Goal: Task Accomplishment & Management: Complete application form

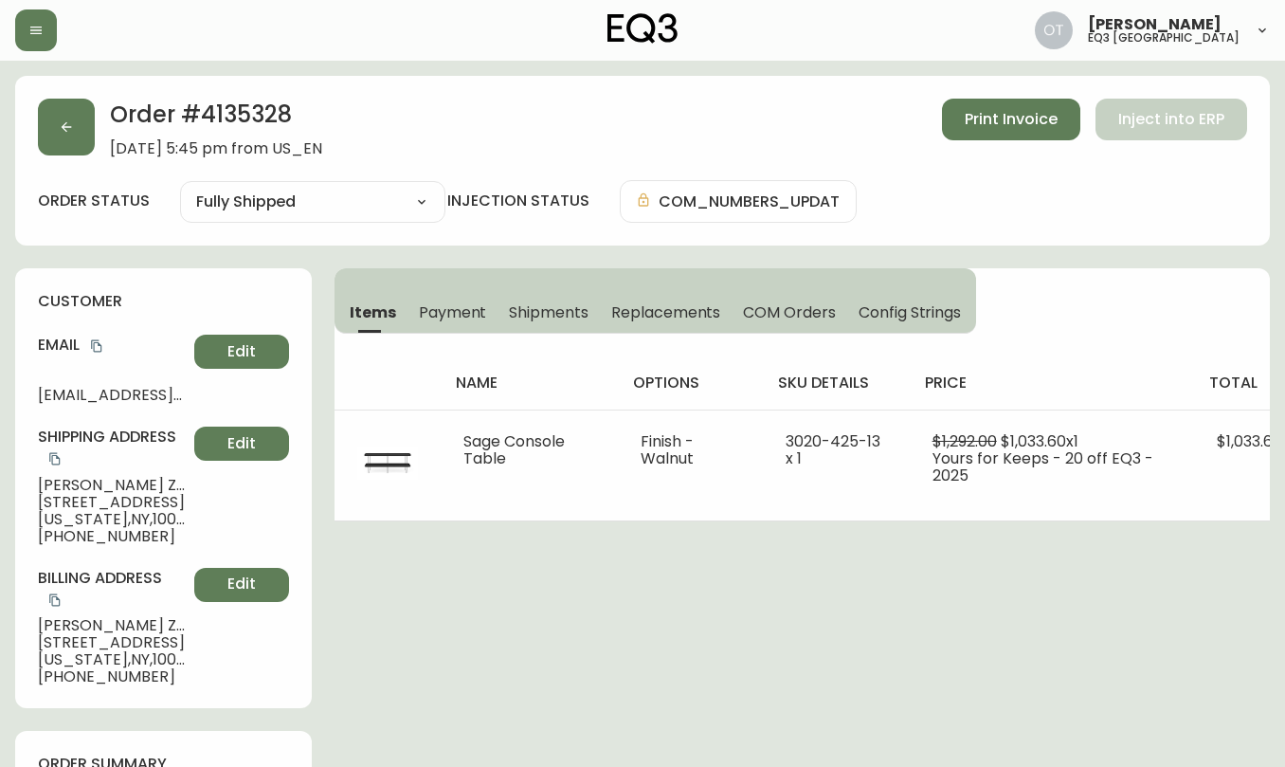
select select "FULLY_SHIPPED"
click at [87, 45] on div at bounding box center [224, 30] width 418 height 42
click at [89, 136] on button "button" at bounding box center [66, 127] width 57 height 57
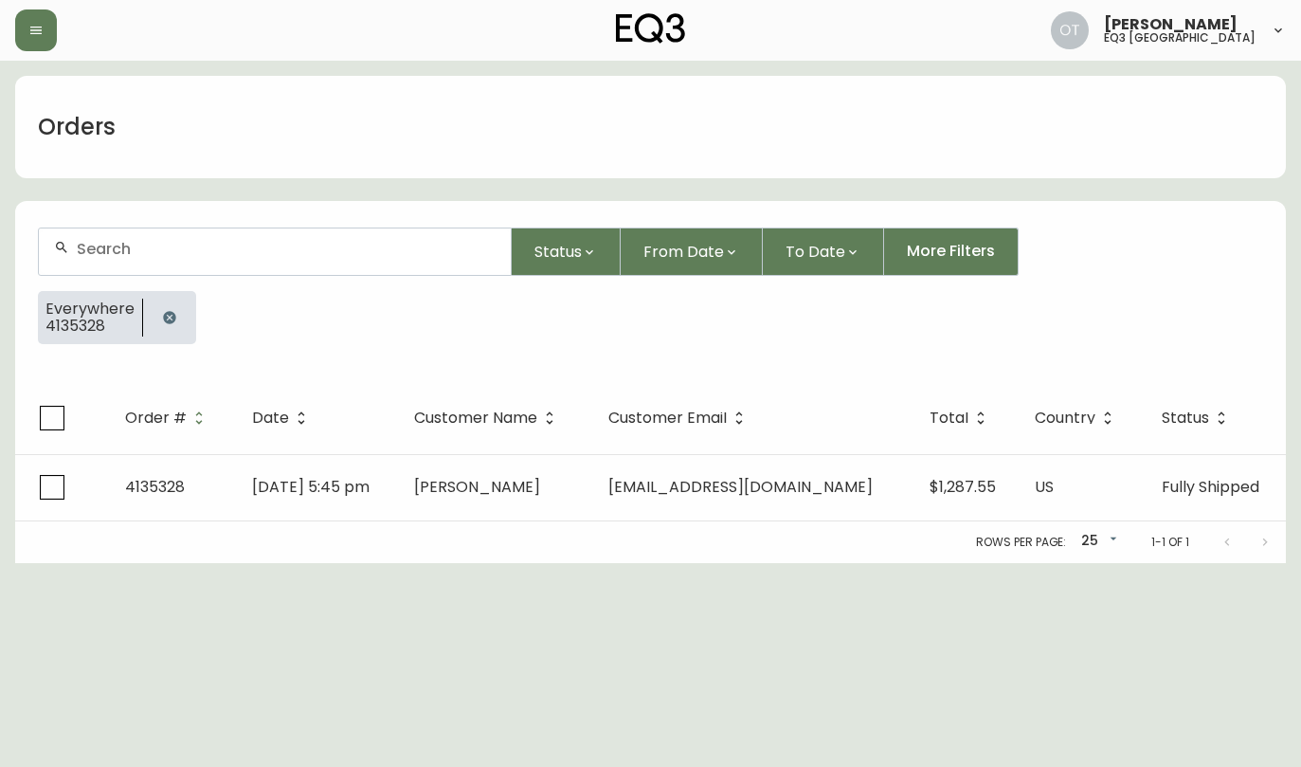
click at [125, 249] on input "text" at bounding box center [286, 249] width 419 height 18
paste input "4135222"
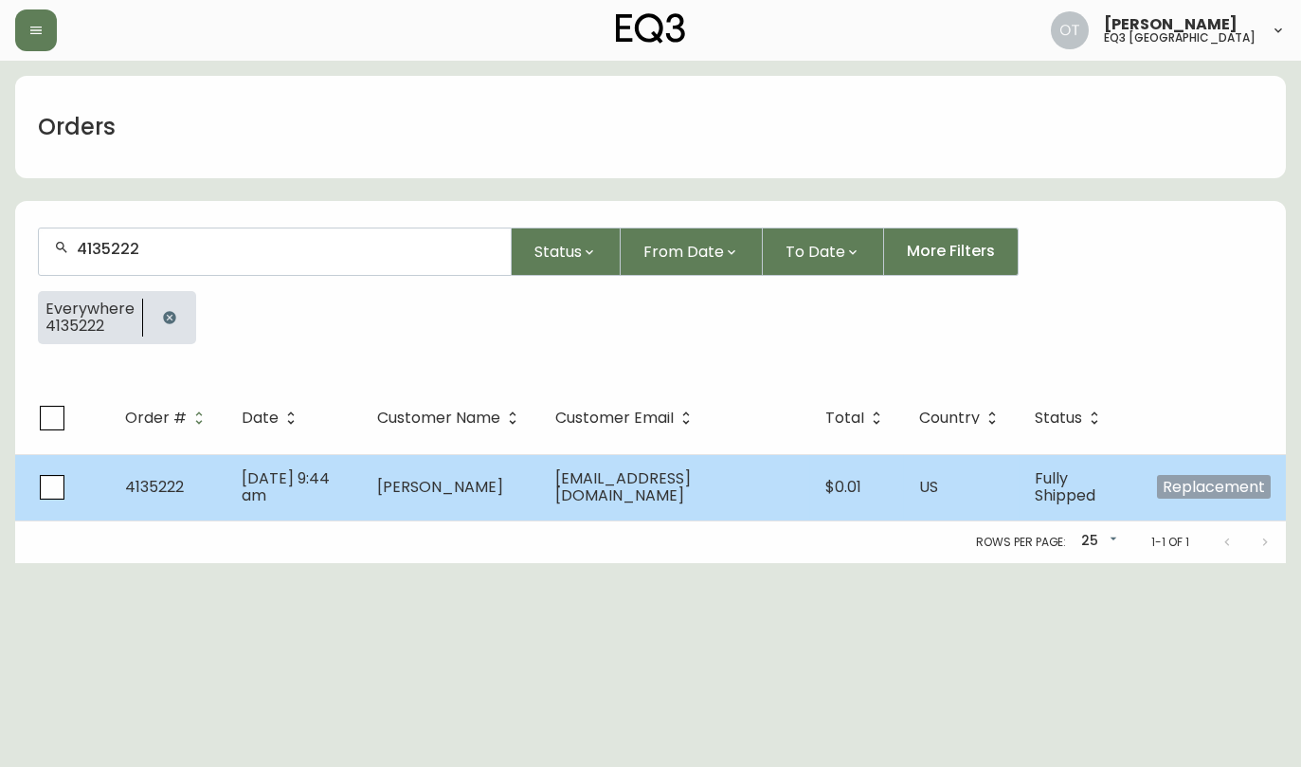
type input "4135222"
click at [133, 483] on span "4135222" at bounding box center [154, 487] width 59 height 22
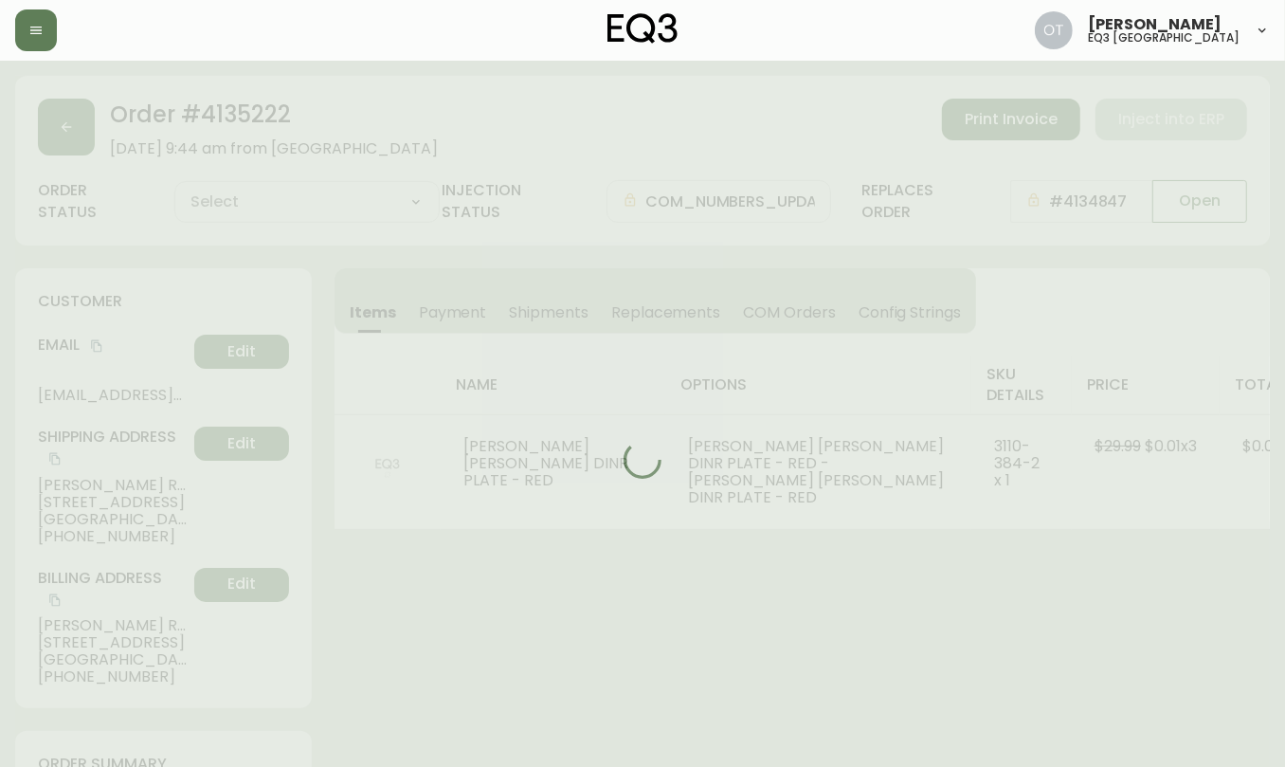
type input "Fully Shipped"
select select "FULLY_SHIPPED"
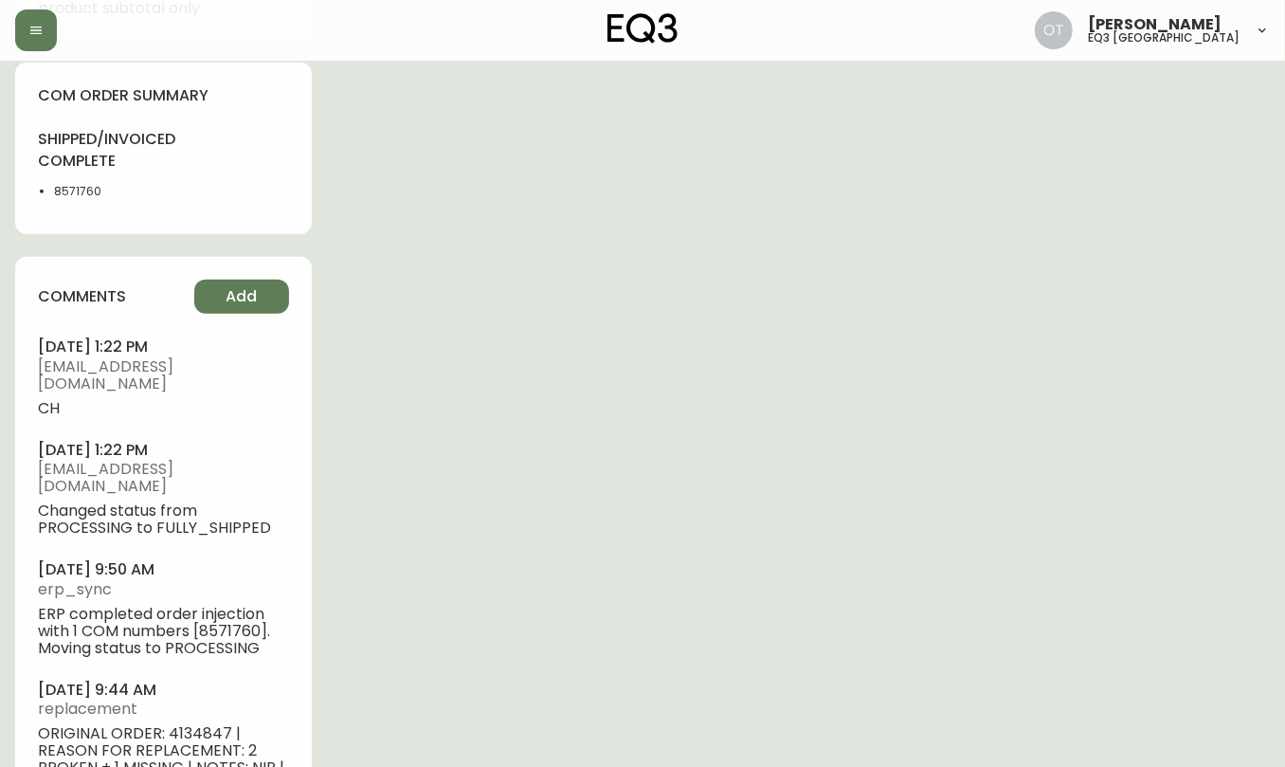
scroll to position [1082, 0]
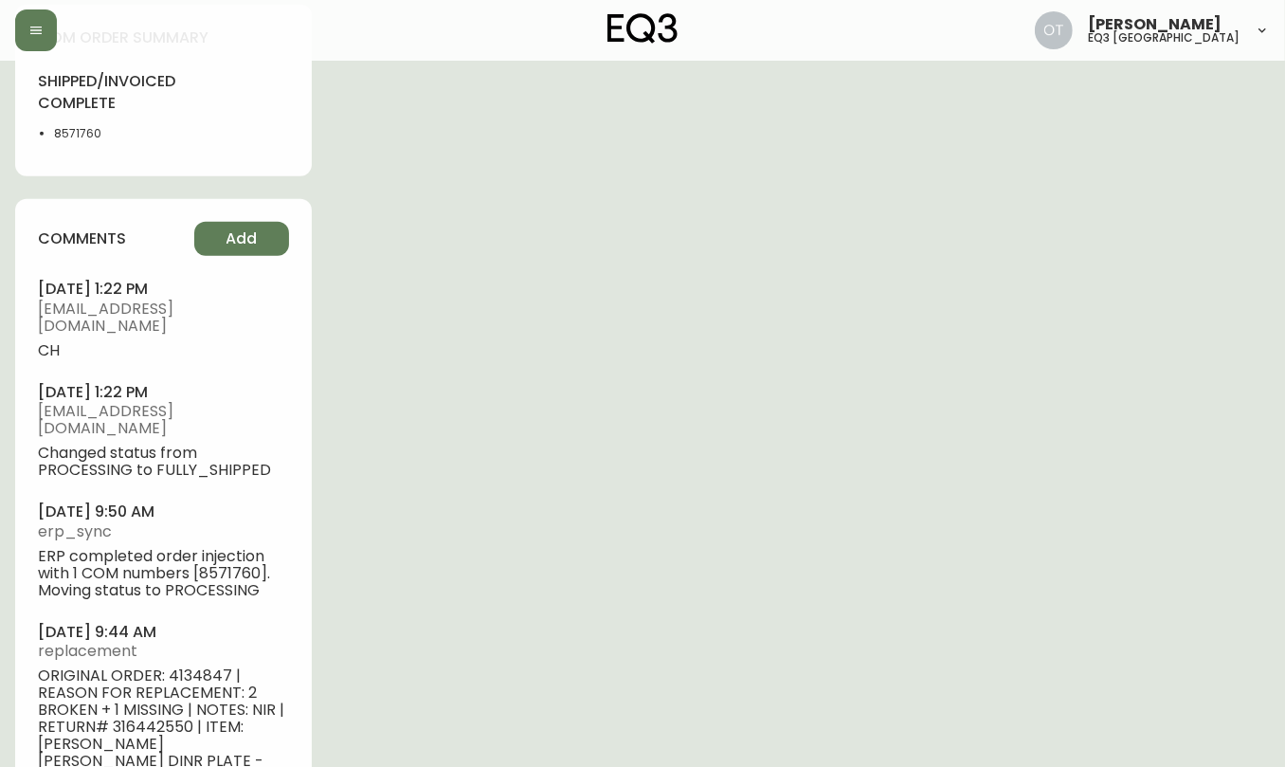
click at [190, 667] on span "ORIGINAL ORDER: 4134847 | REASON FOR REPLACEMENT: 2 BROKEN + 1 MISSING | NOTES:…" at bounding box center [163, 735] width 251 height 136
copy span "4134847"
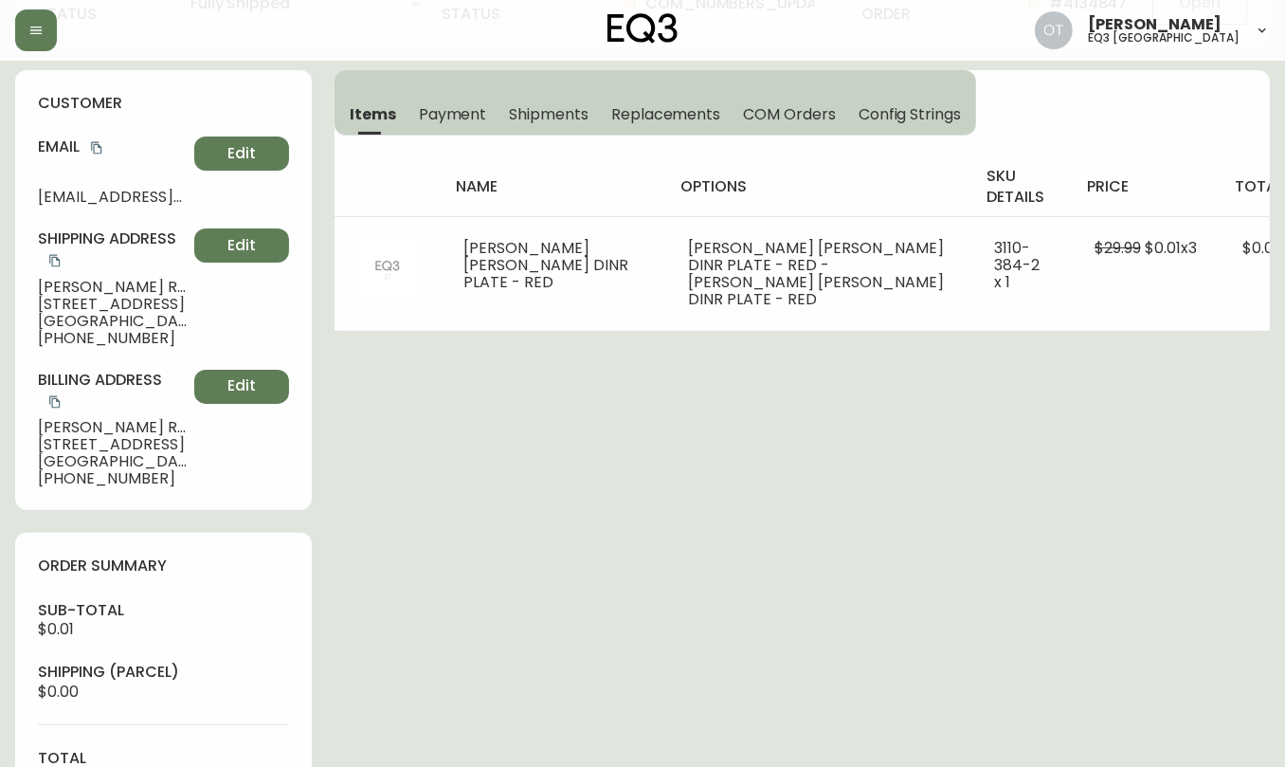
scroll to position [54, 0]
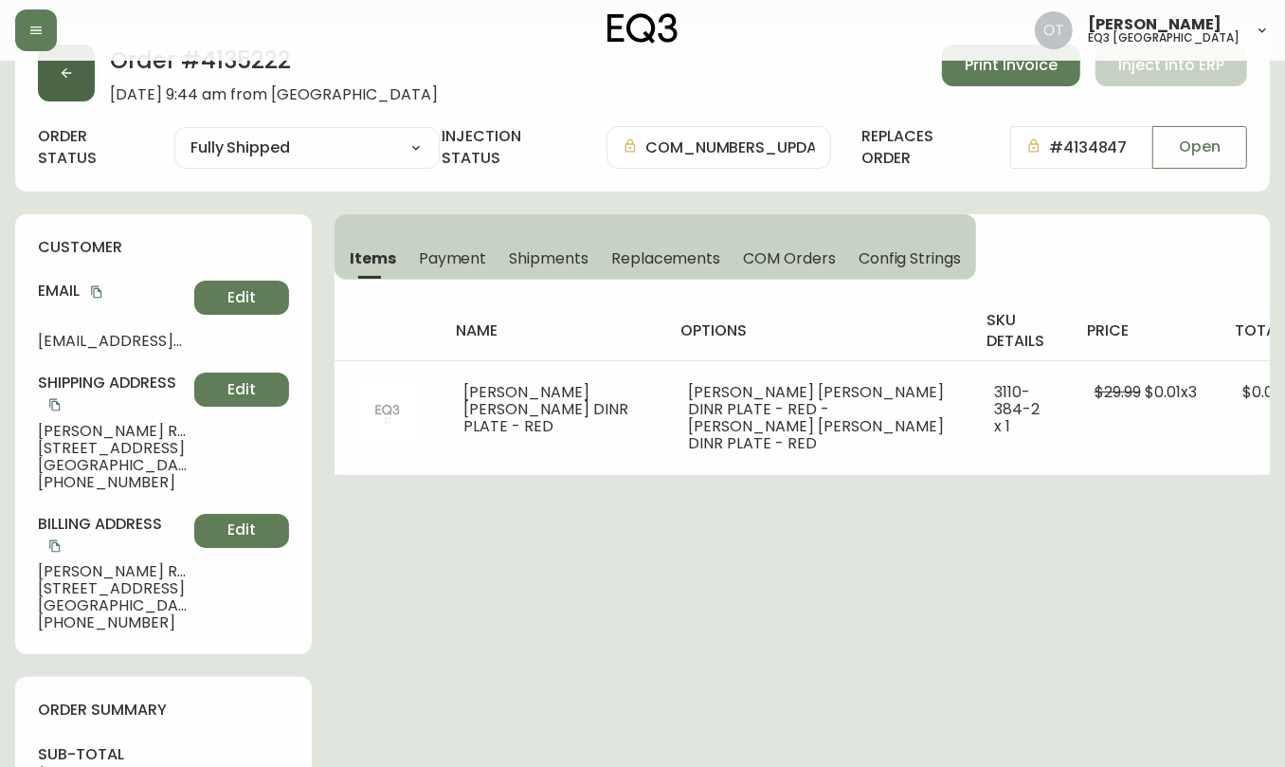
click at [81, 81] on button "button" at bounding box center [66, 73] width 57 height 57
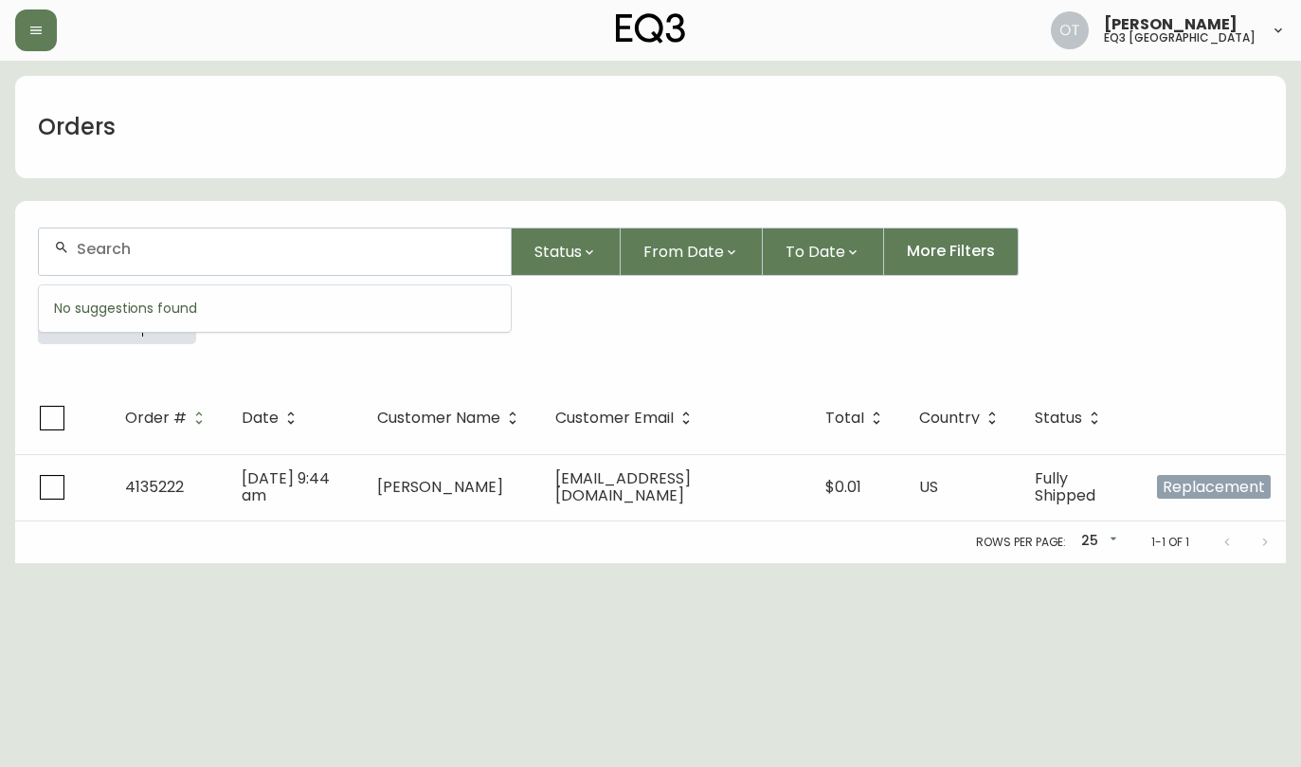
click at [128, 244] on input "text" at bounding box center [286, 249] width 419 height 18
paste input "4134847"
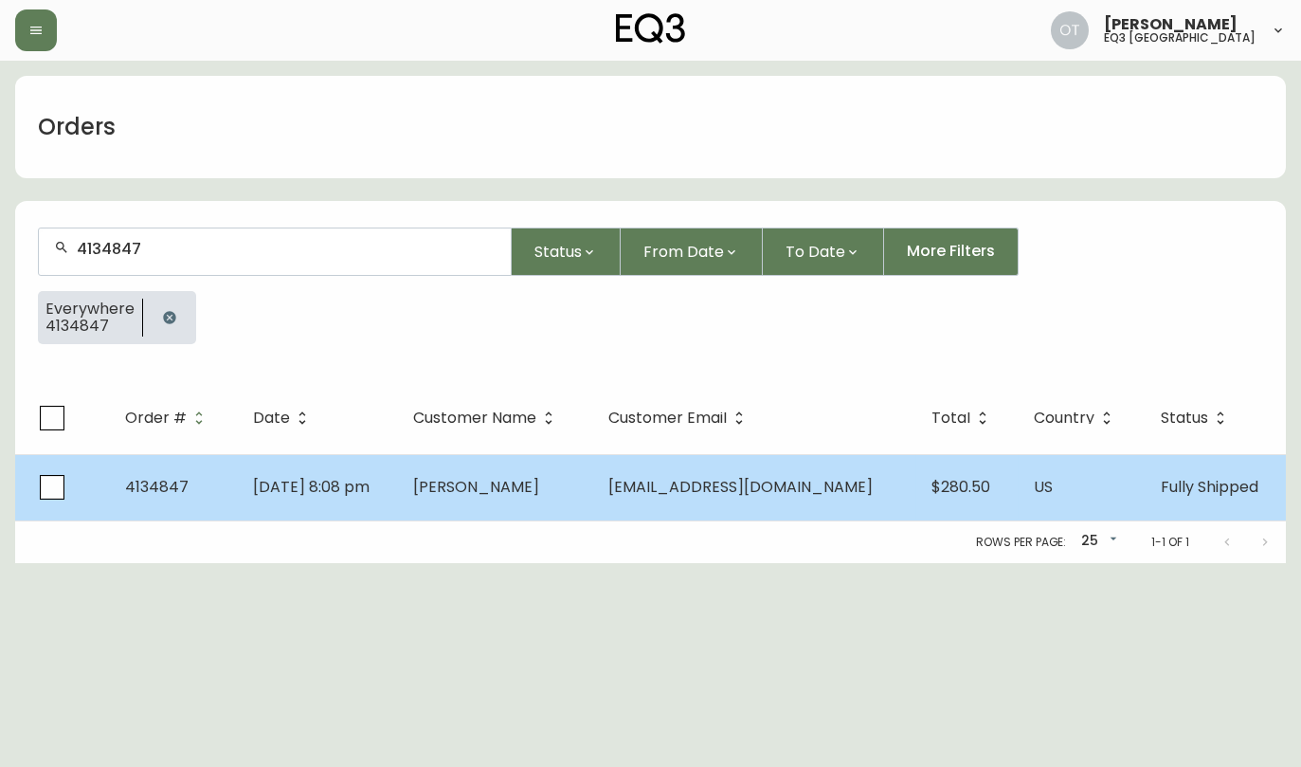
type input "4134847"
click at [113, 469] on td "4134847" at bounding box center [174, 487] width 128 height 66
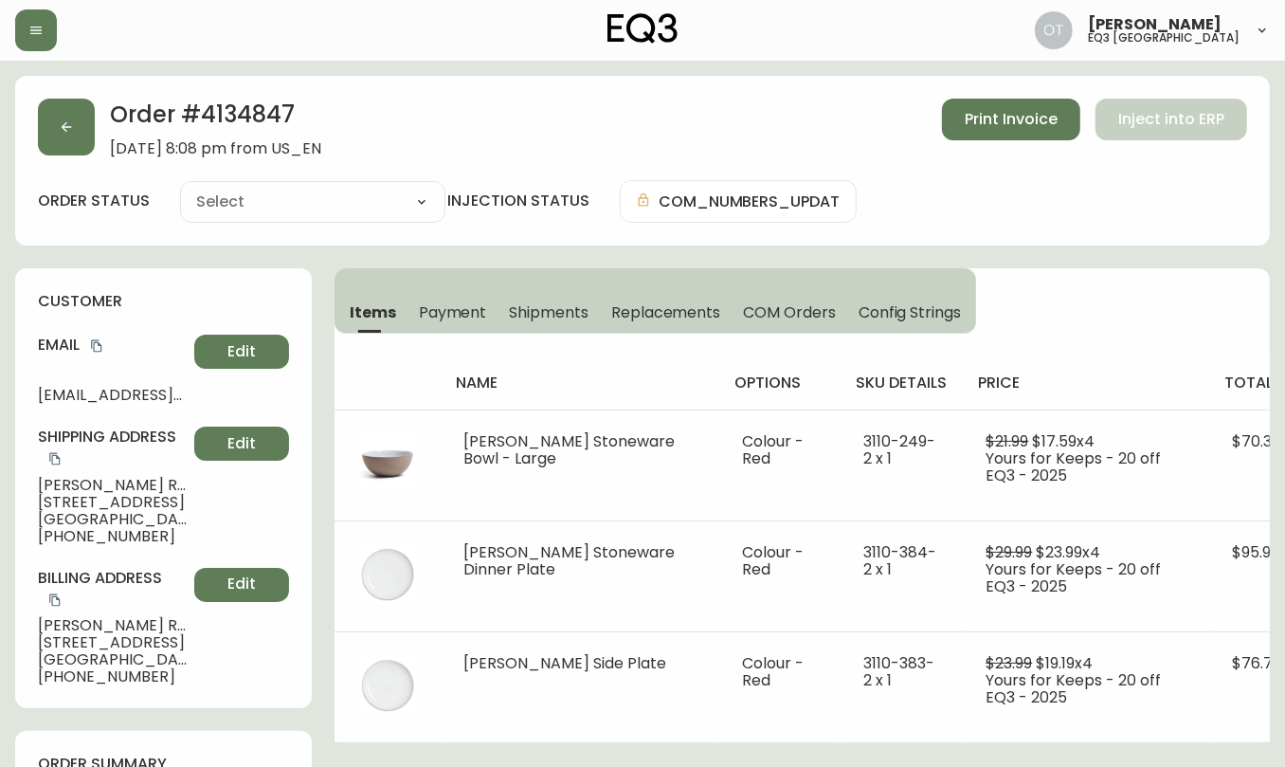
type input "Fully Shipped"
select select "FULLY_SHIPPED"
click at [679, 302] on span "Replacements" at bounding box center [665, 312] width 109 height 20
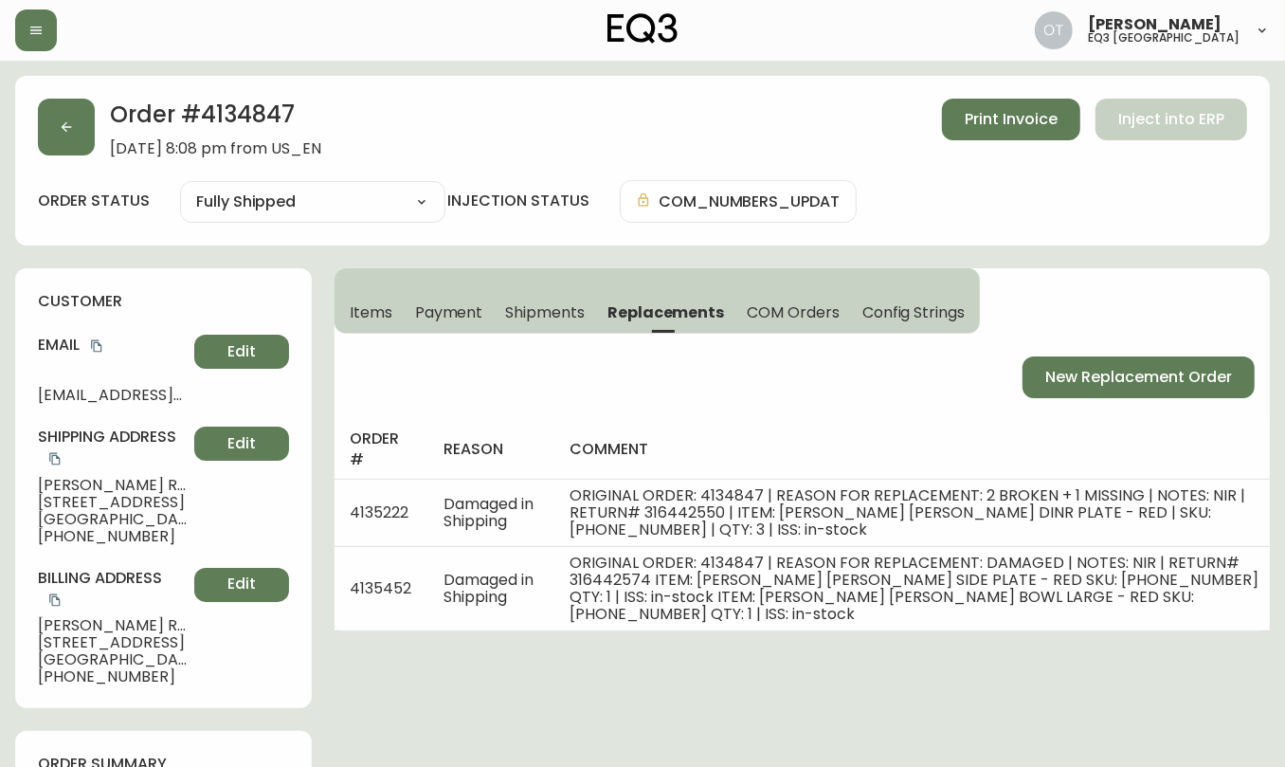
click at [242, 107] on h2 "Order # 4134847" at bounding box center [215, 120] width 211 height 42
copy h2 "4134847"
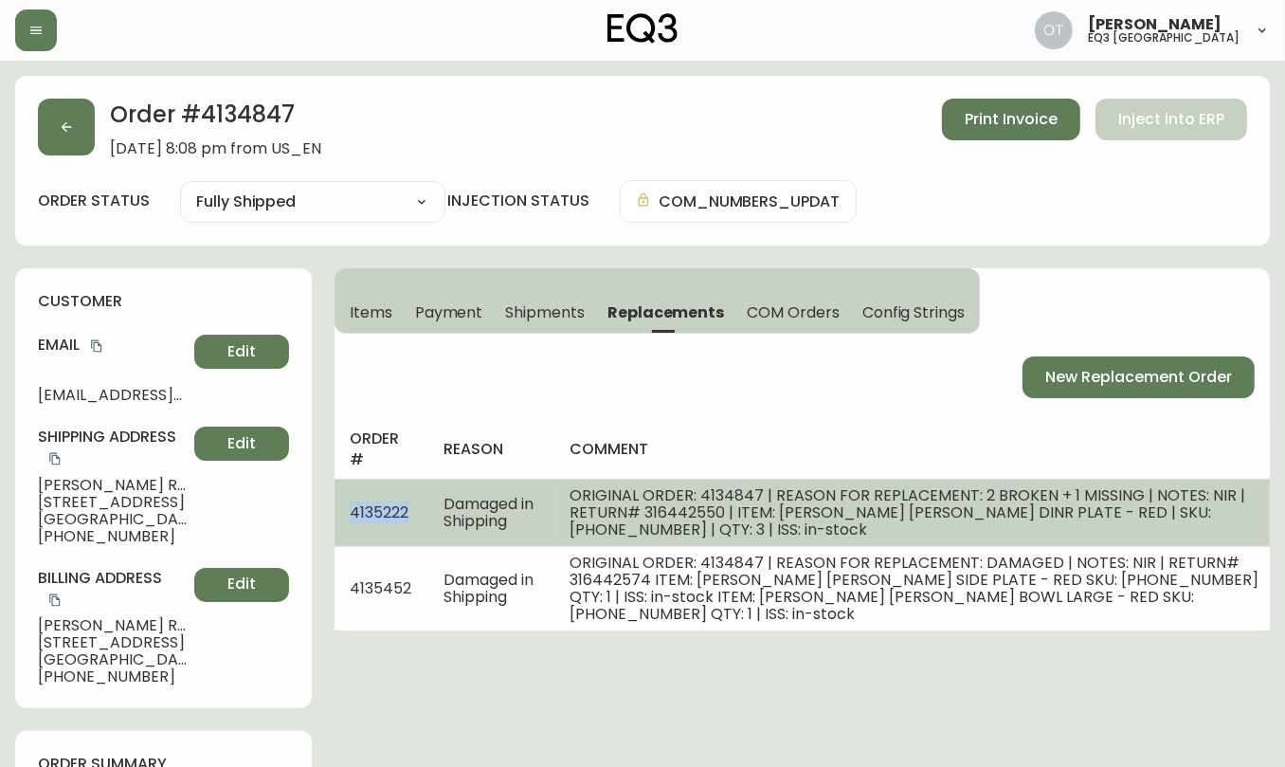
drag, startPoint x: 415, startPoint y: 514, endPoint x: 348, endPoint y: 513, distance: 67.3
click at [348, 513] on td "4135222" at bounding box center [382, 512] width 94 height 67
copy span "4135222"
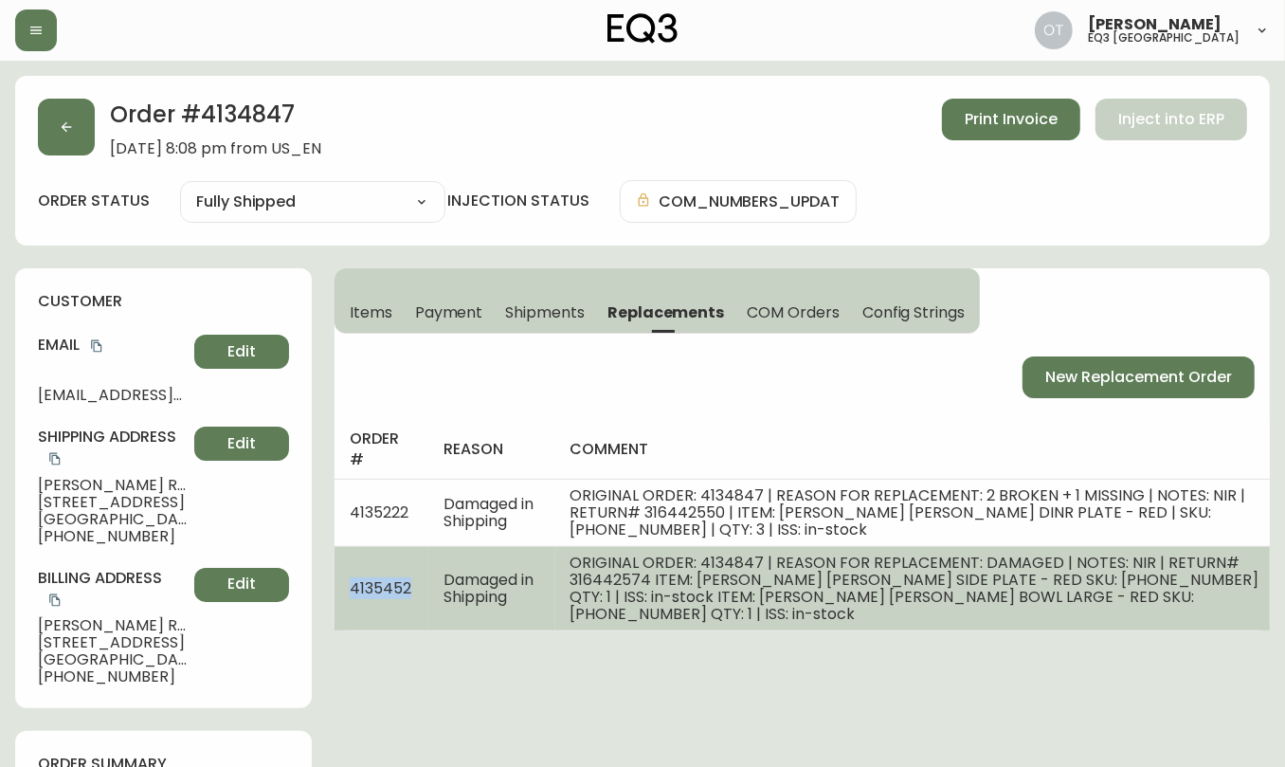
drag, startPoint x: 418, startPoint y: 575, endPoint x: 347, endPoint y: 577, distance: 71.1
click at [347, 577] on td "4135452" at bounding box center [382, 588] width 94 height 84
copy span "4135452"
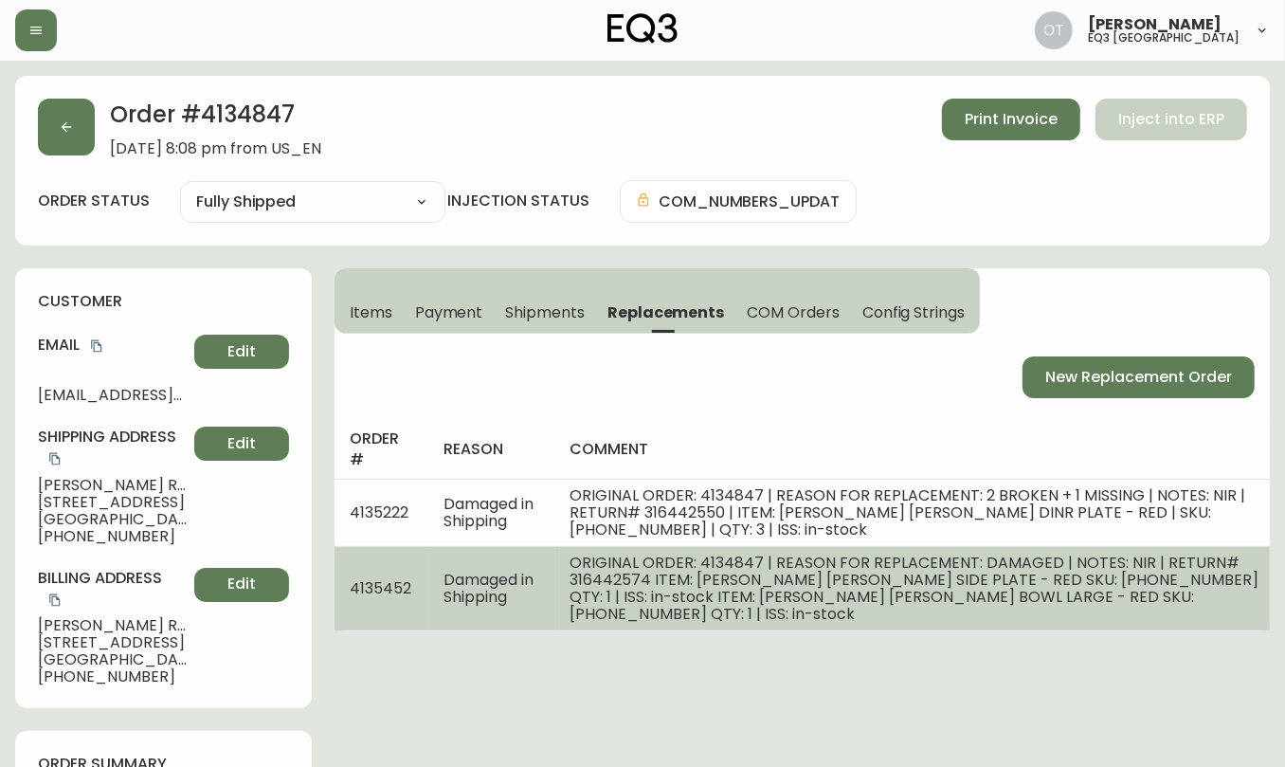
click at [429, 567] on td "Damaged in Shipping" at bounding box center [491, 588] width 127 height 84
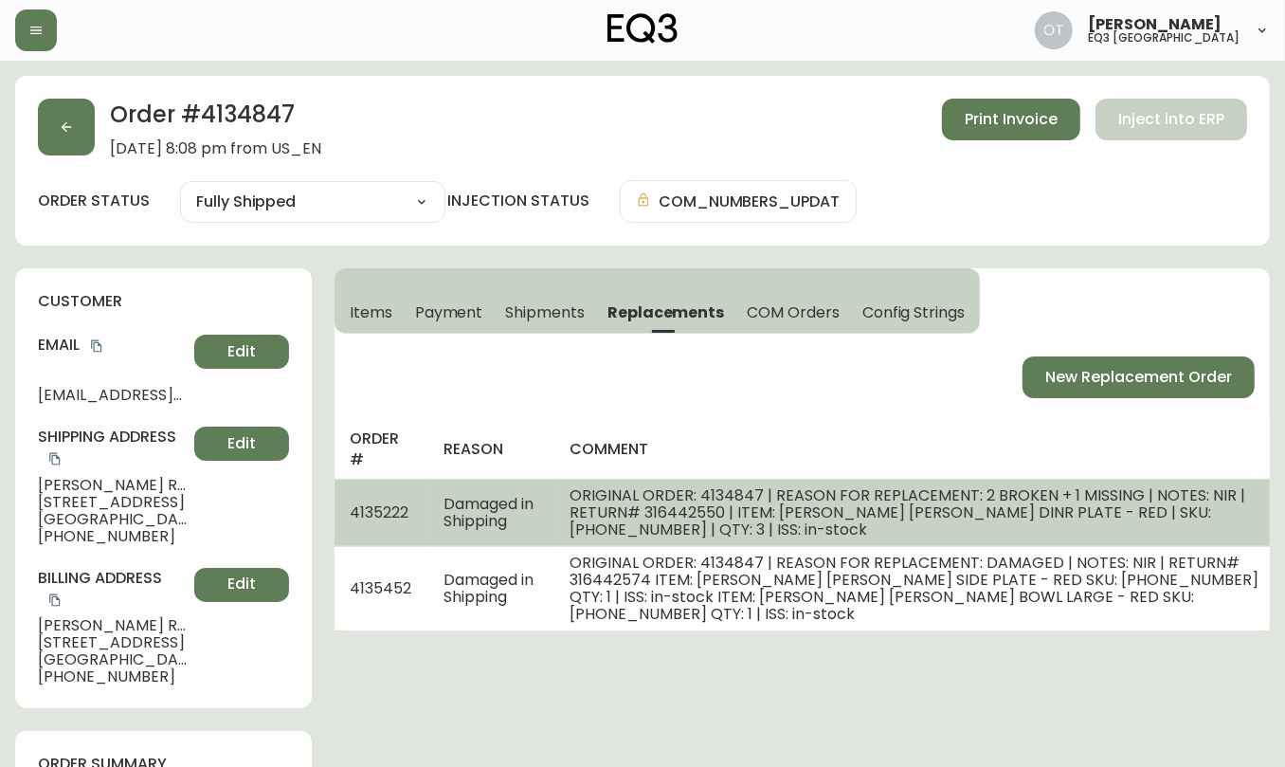
click at [394, 512] on span "4135222" at bounding box center [379, 512] width 59 height 22
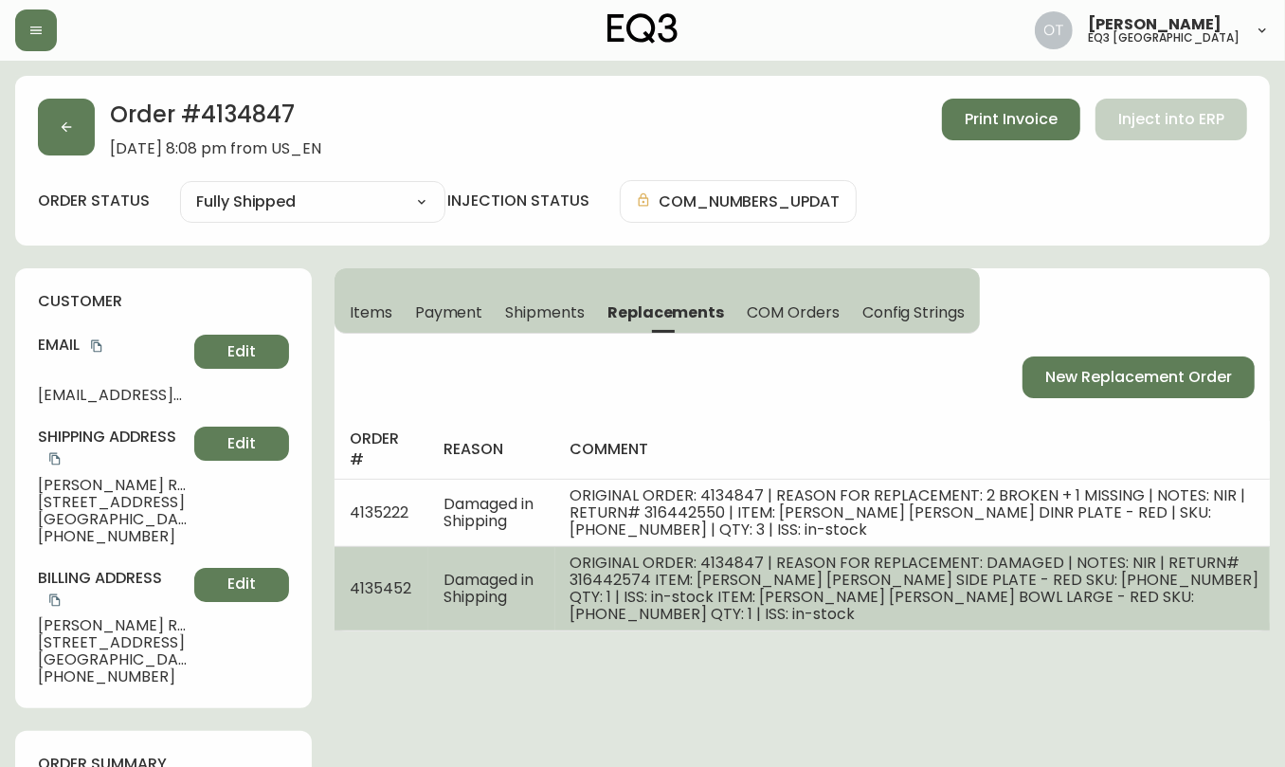
click at [378, 578] on span "4135452" at bounding box center [381, 588] width 62 height 22
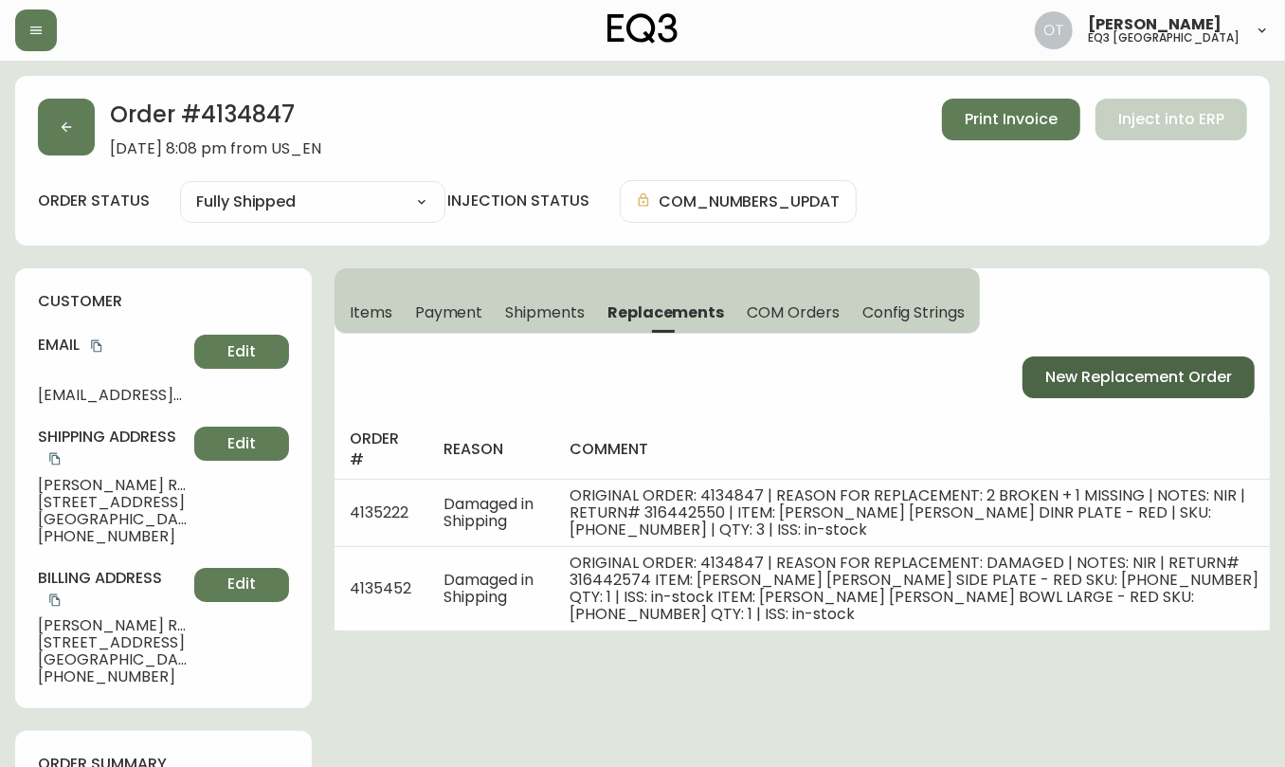
click at [1047, 381] on span "New Replacement Order" at bounding box center [1138, 377] width 187 height 21
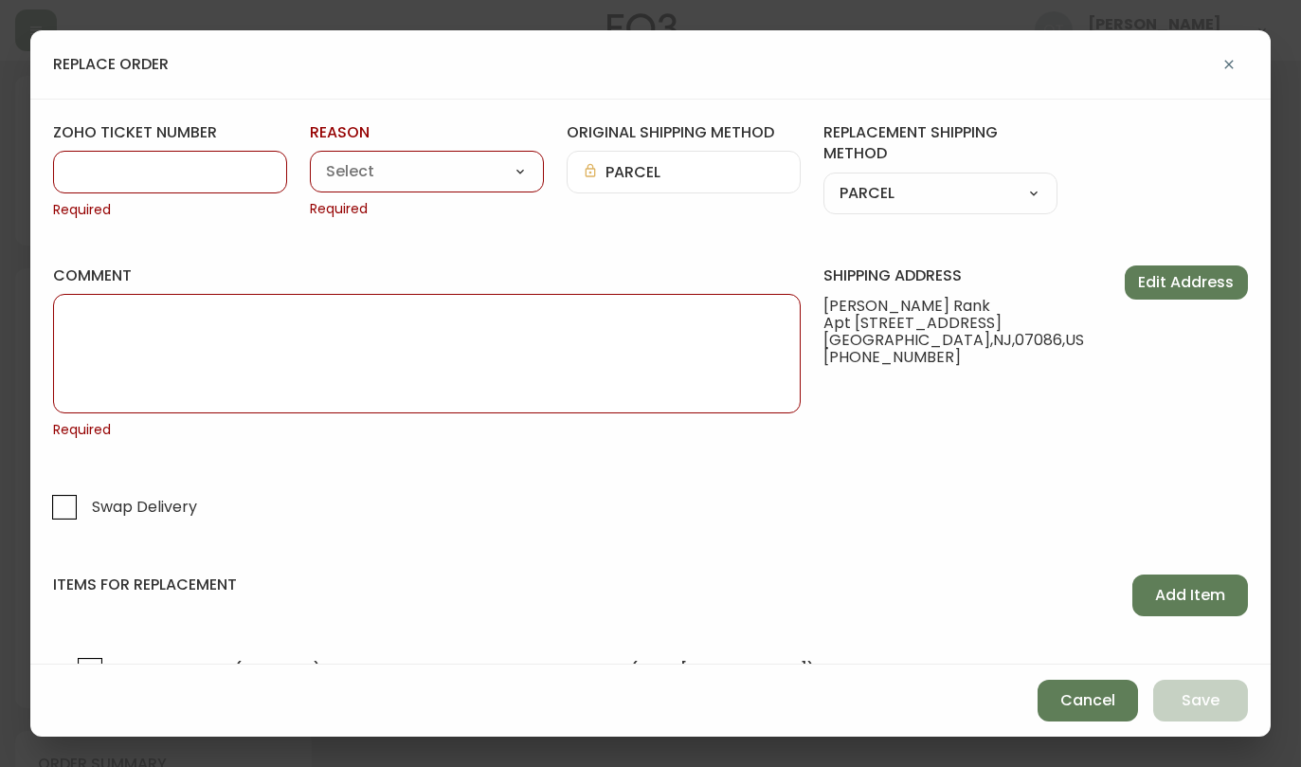
click at [113, 174] on input "zoho ticket number" at bounding box center [170, 172] width 202 height 18
paste input "#844078"
click at [82, 173] on input "#844078" at bounding box center [170, 172] width 202 height 18
type input "844078"
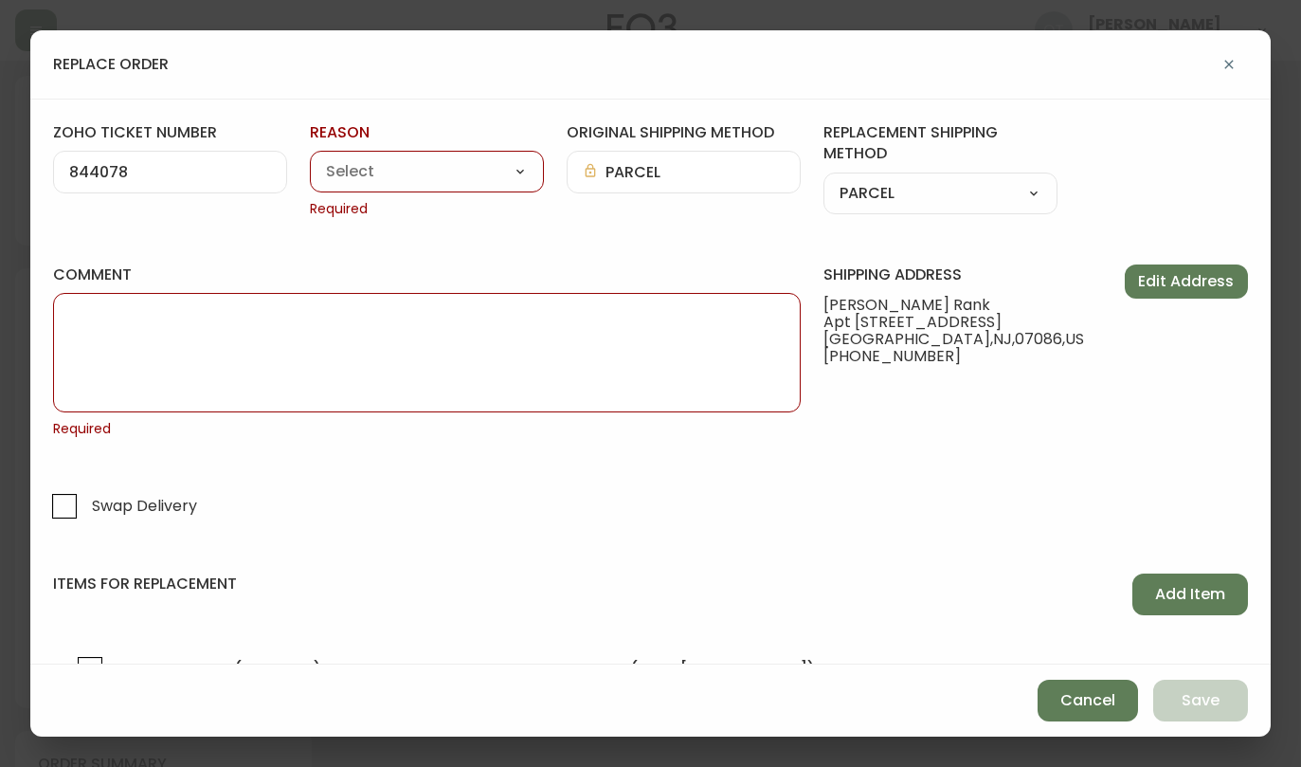
click at [379, 179] on select "Customer Related Damaged in Shipping Lost in Transit or Missing Order Manufactu…" at bounding box center [427, 172] width 234 height 28
select select "Damaged in Shipping"
click at [310, 158] on select "Customer Related Damaged in Shipping Lost in Transit or Missing Order Manufactu…" at bounding box center [427, 172] width 234 height 28
type input "Damaged in Shipping"
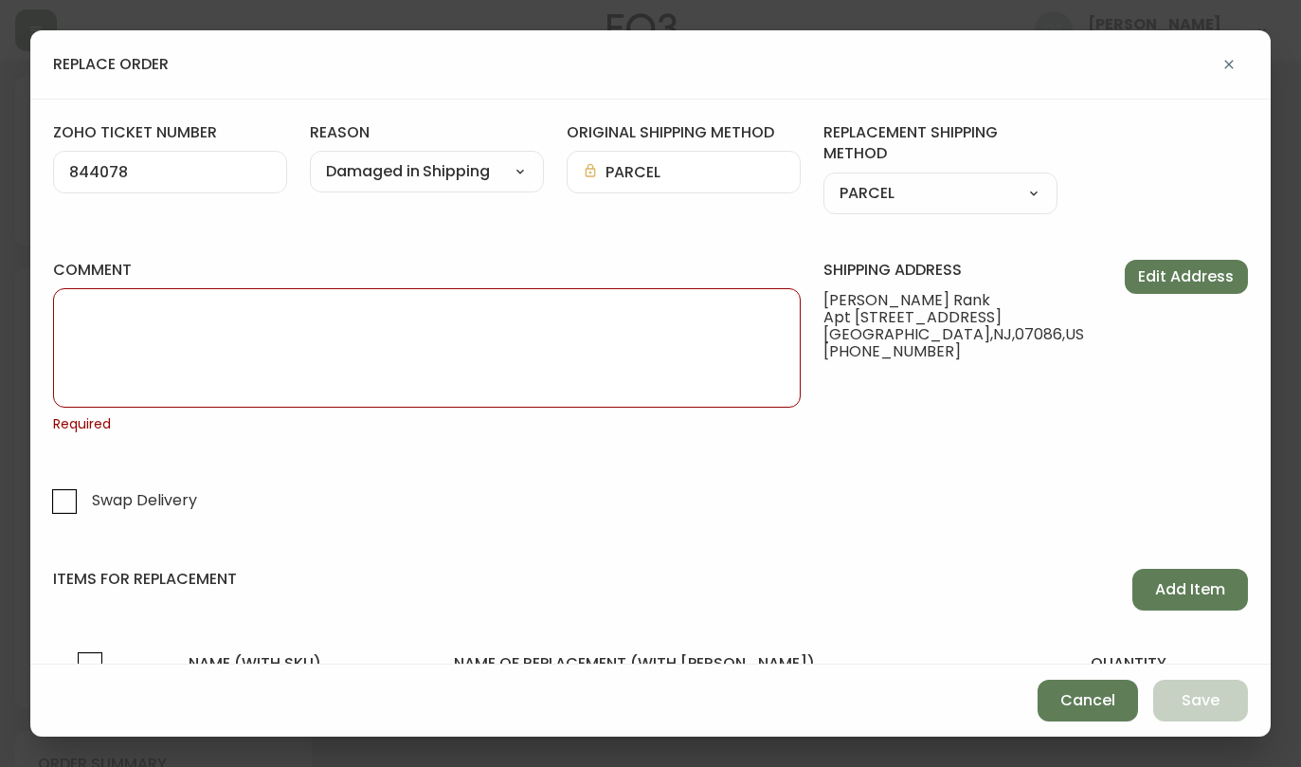
click at [16, 419] on div "replace order zoho ticket number 844078 reason Damaged in Shipping Customer Rel…" at bounding box center [650, 383] width 1301 height 767
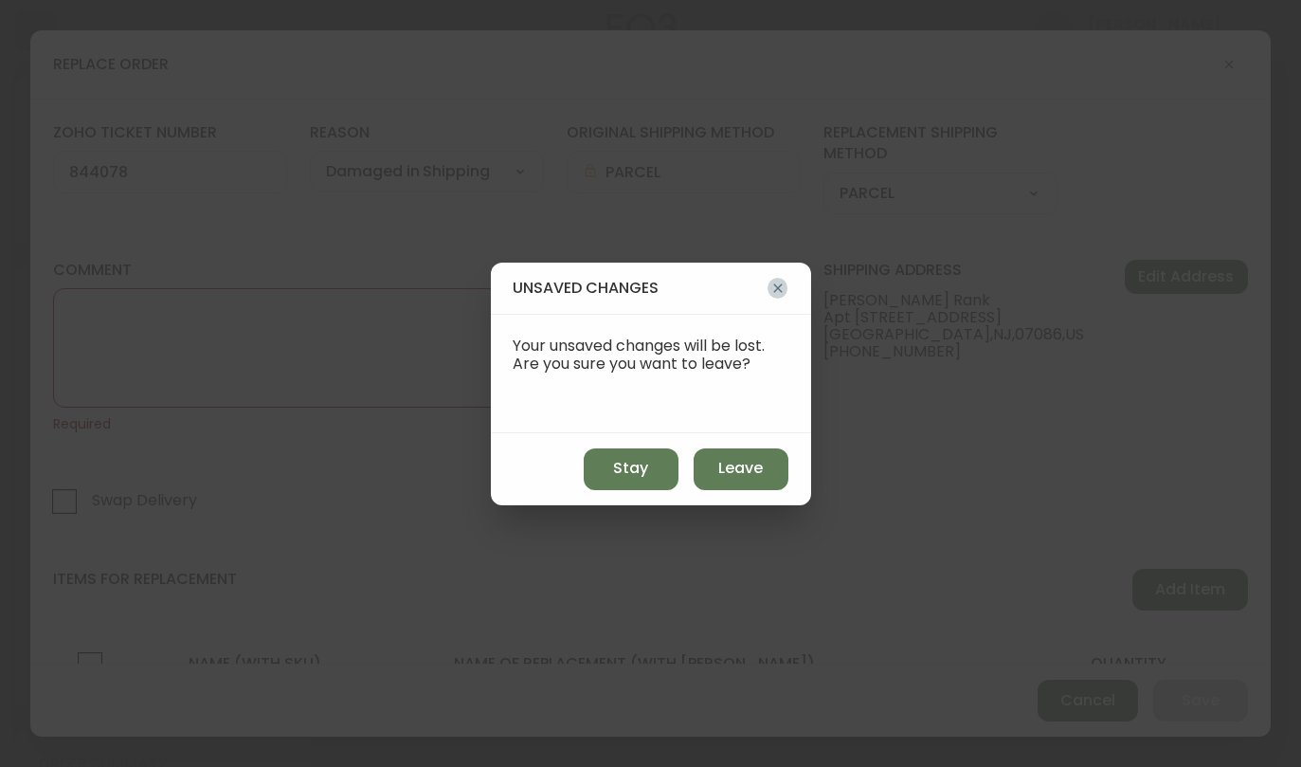
click at [770, 284] on icon "button" at bounding box center [777, 288] width 15 height 15
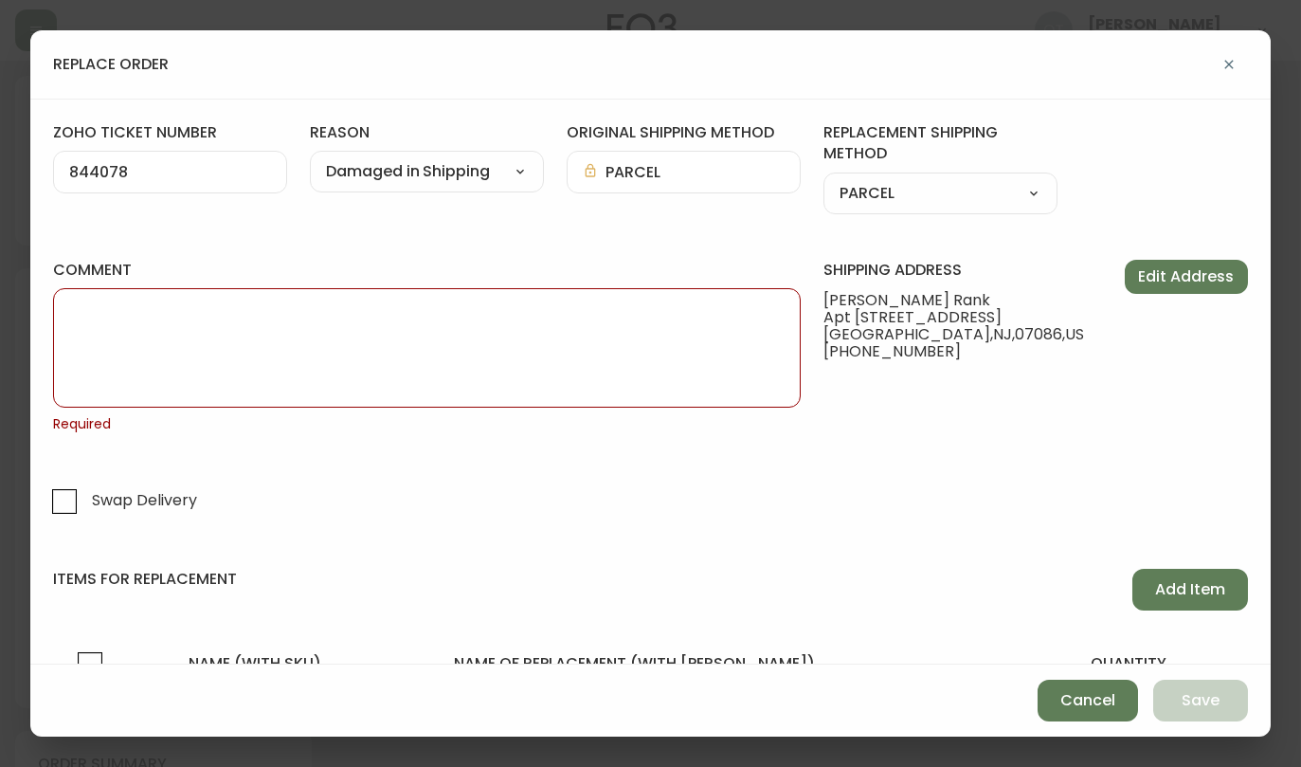
click at [419, 358] on textarea "comment" at bounding box center [426, 347] width 715 height 95
paste textarea "ORIGINAL ORDER: 4134847 1ST REPLACEMENT: 4135452 2ND REPLACEMENT: 4135222 | REA…"
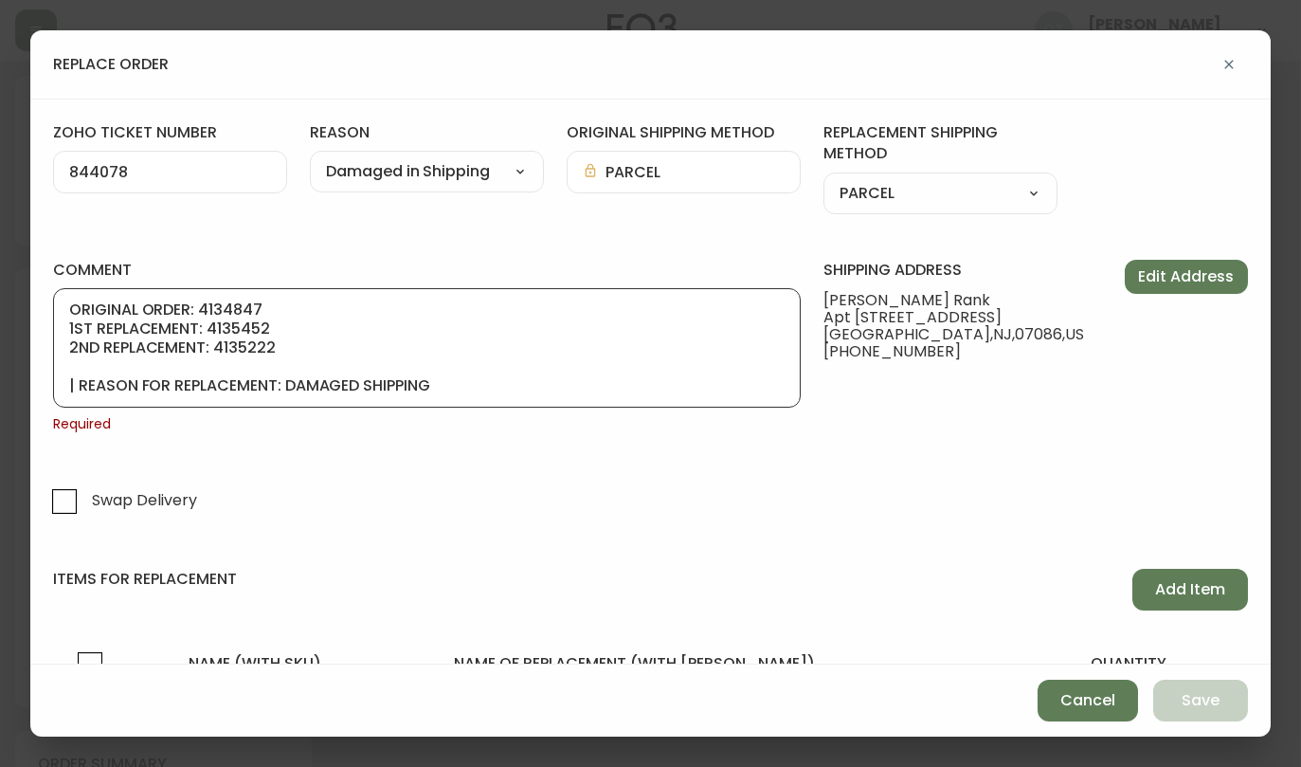
scroll to position [133, 0]
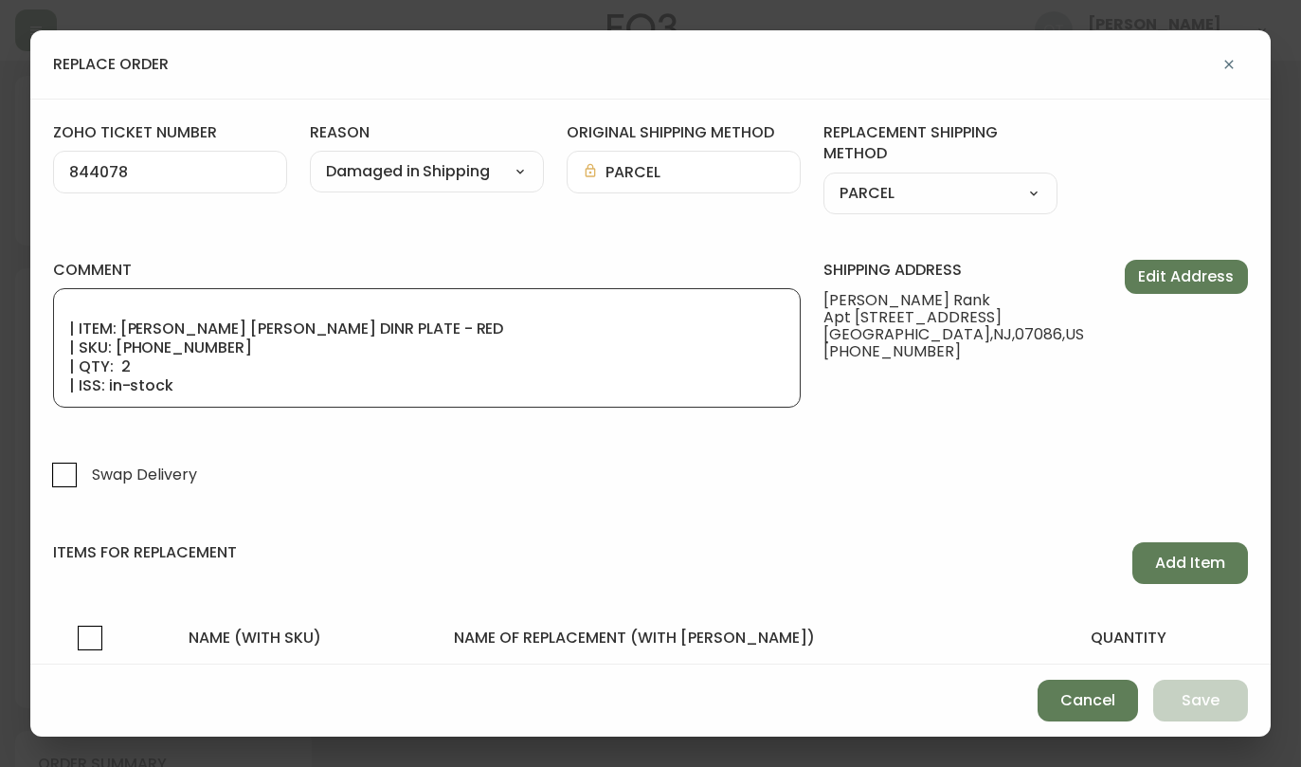
click at [419, 358] on textarea "ORIGINAL ORDER: 4134847 1ST REPLACEMENT: 4135452 2ND REPLACEMENT: 4135222 | REA…" at bounding box center [426, 347] width 715 height 95
type textarea "ORIGINAL ORDER: 4134847 1ST REPLACEMENT: 4135452 2ND REPLACEMENT: 4135222 | REA…"
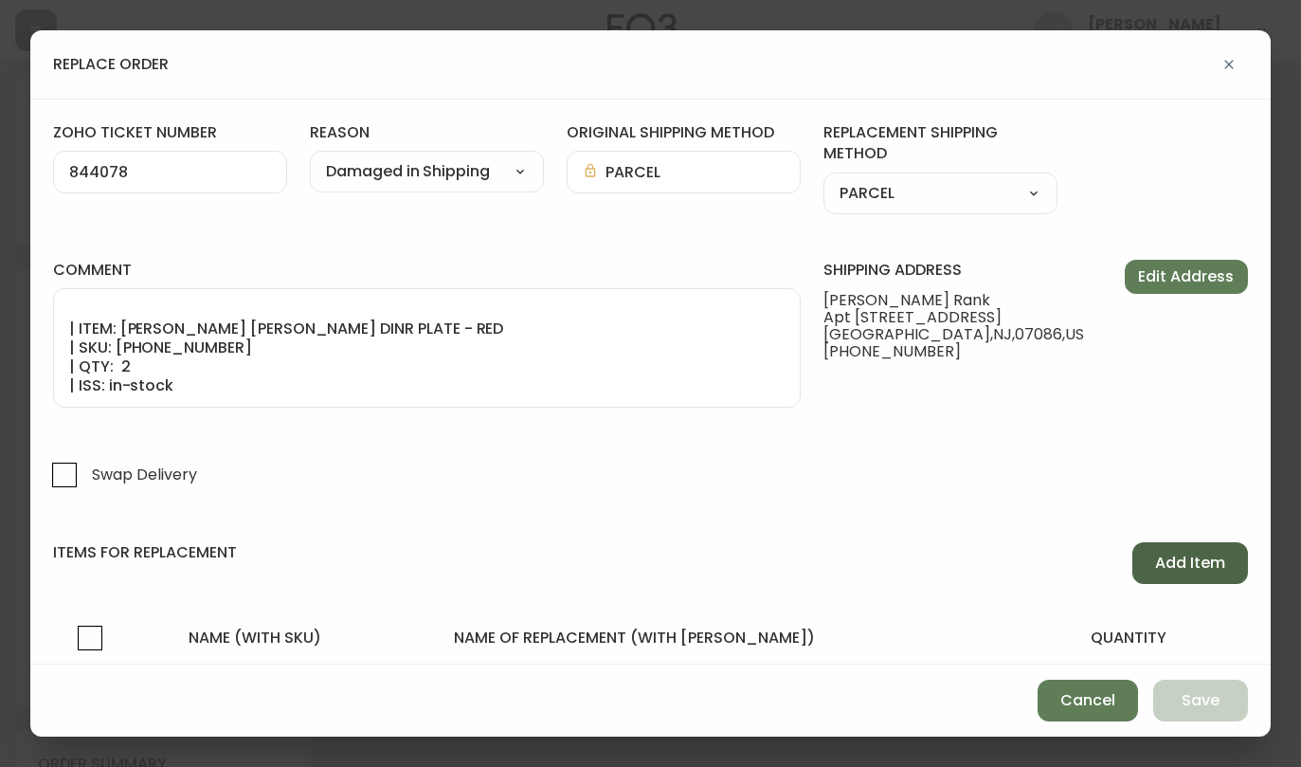
click at [1169, 553] on span "Add Item" at bounding box center [1190, 562] width 70 height 21
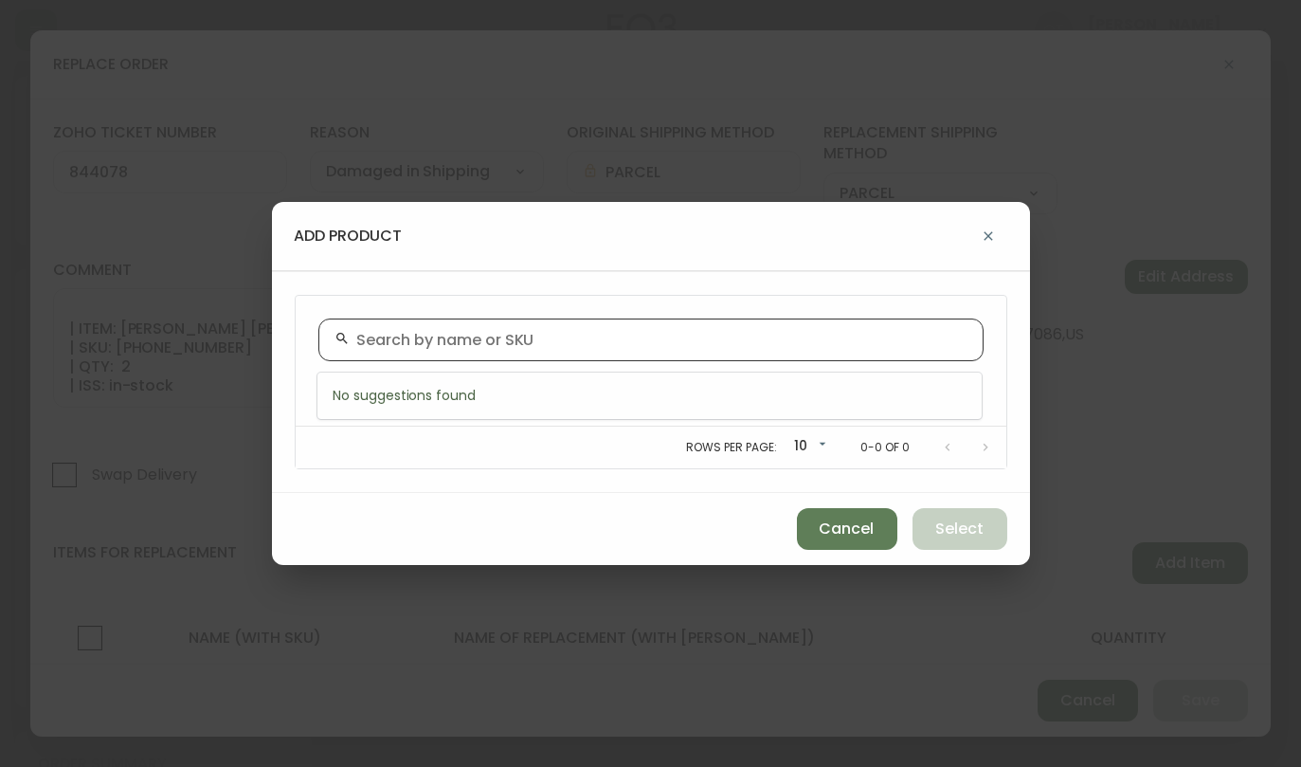
paste input "3110-384-2"
click at [566, 336] on input "3110-384-2" at bounding box center [662, 340] width 610 height 18
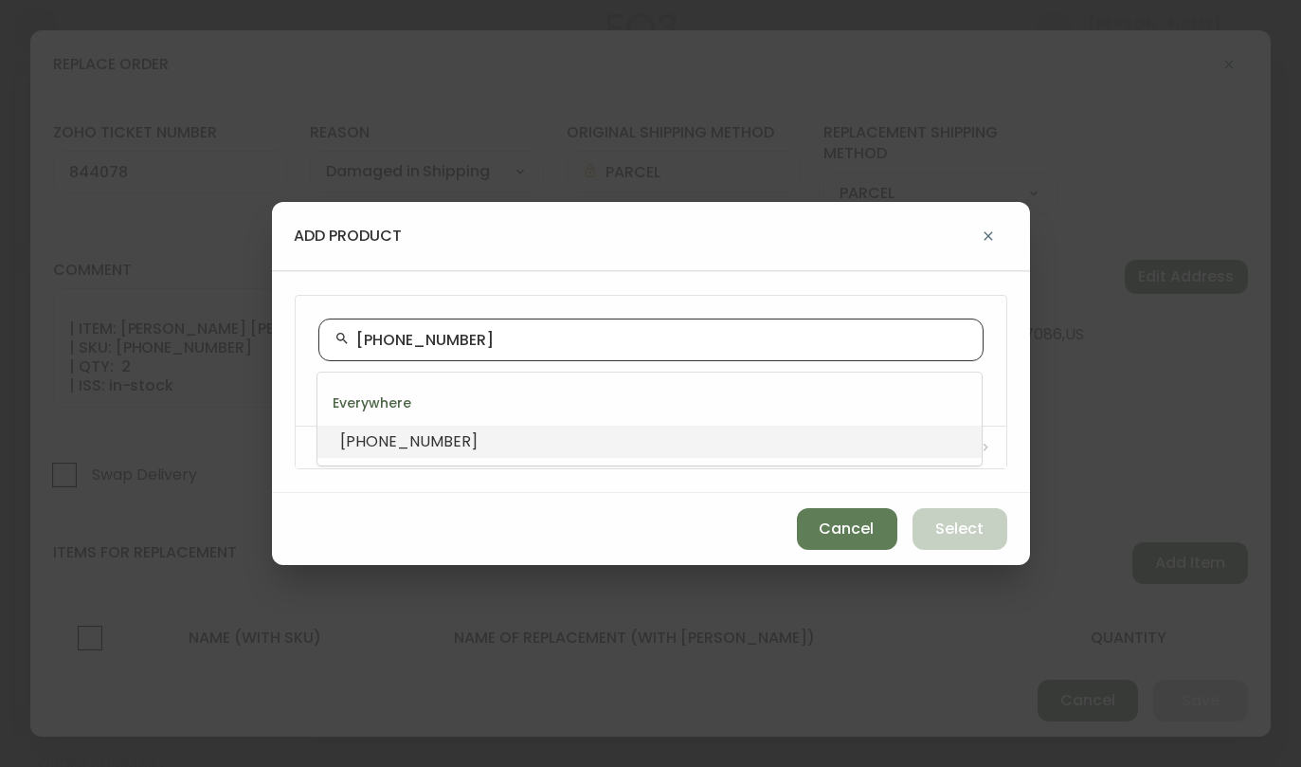
click at [457, 438] on li "3110-384-2" at bounding box center [649, 441] width 664 height 32
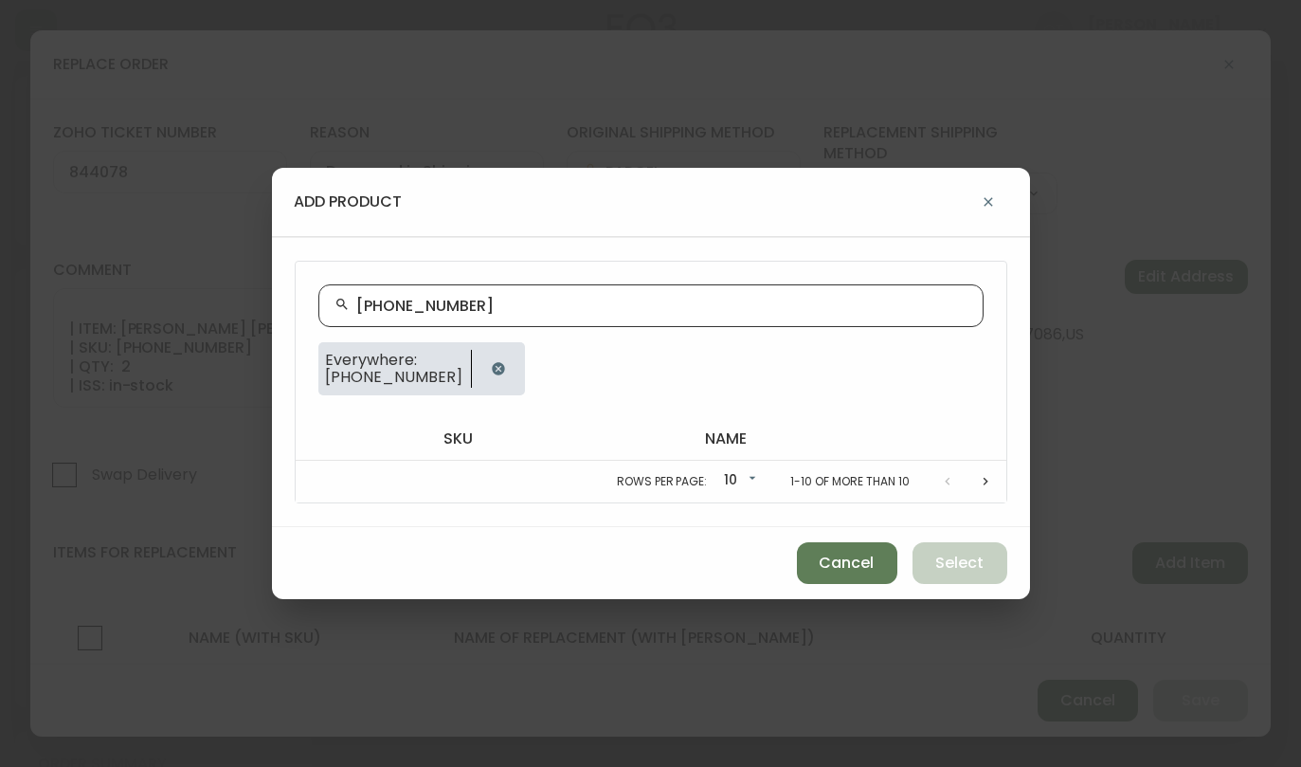
click at [354, 299] on div "3110-384-2" at bounding box center [650, 305] width 665 height 43
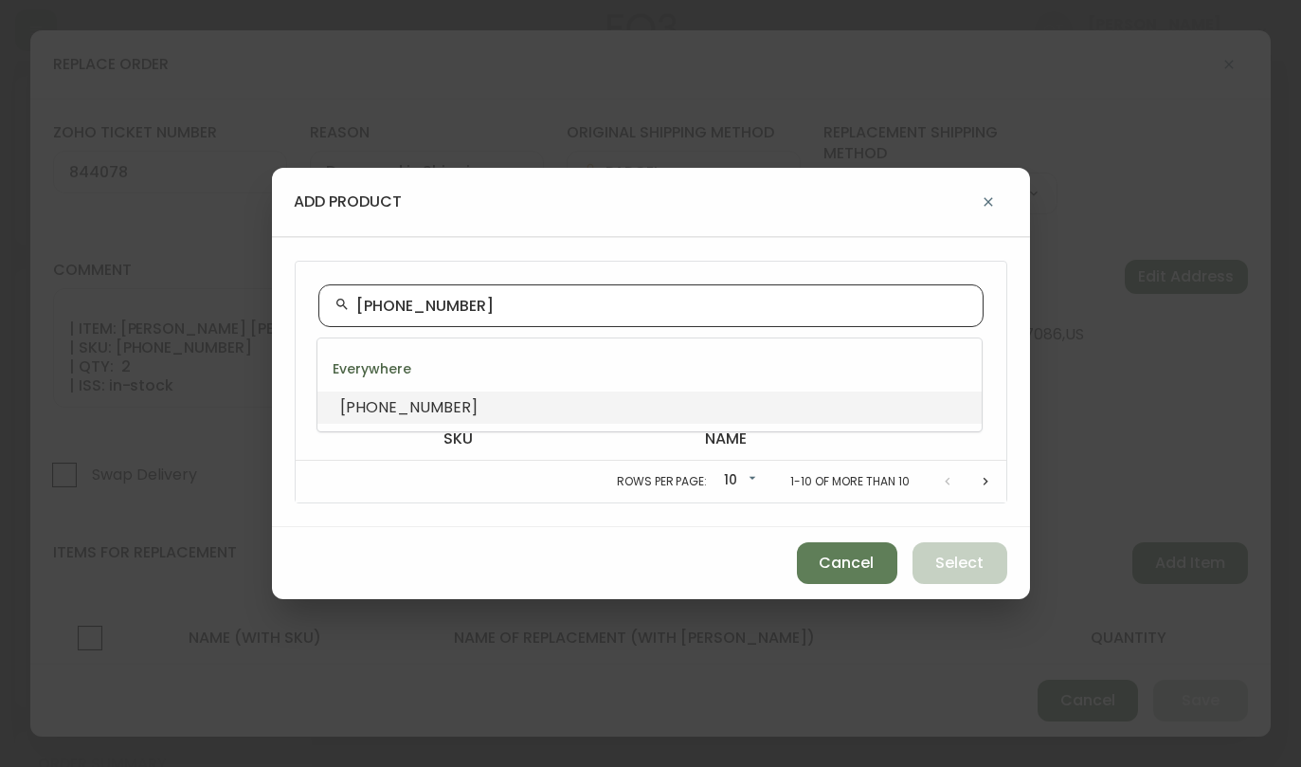
click at [359, 306] on input "3110-384-2" at bounding box center [662, 306] width 610 height 18
click at [382, 397] on span "3110-384-2" at bounding box center [408, 407] width 137 height 22
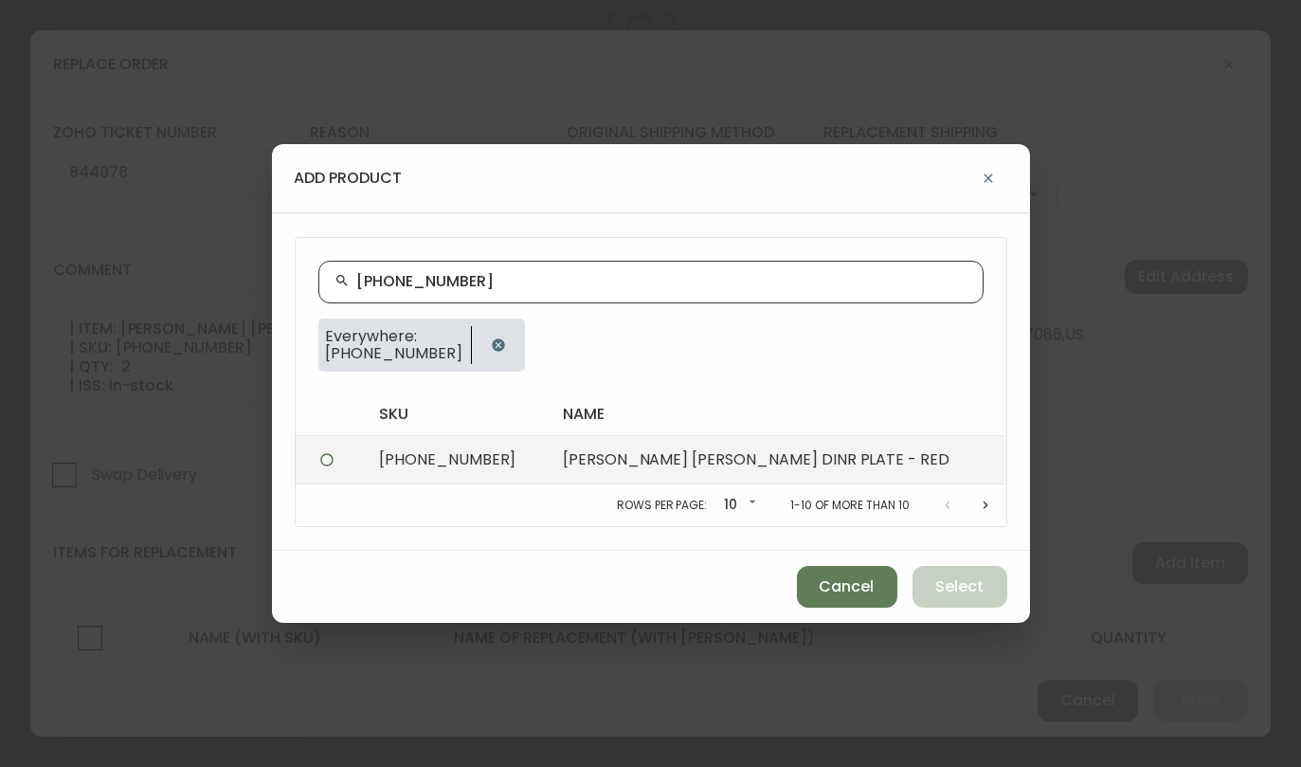
type input "3110-384-2"
click at [418, 454] on td "3110-384-2" at bounding box center [456, 460] width 184 height 48
radio input "true"
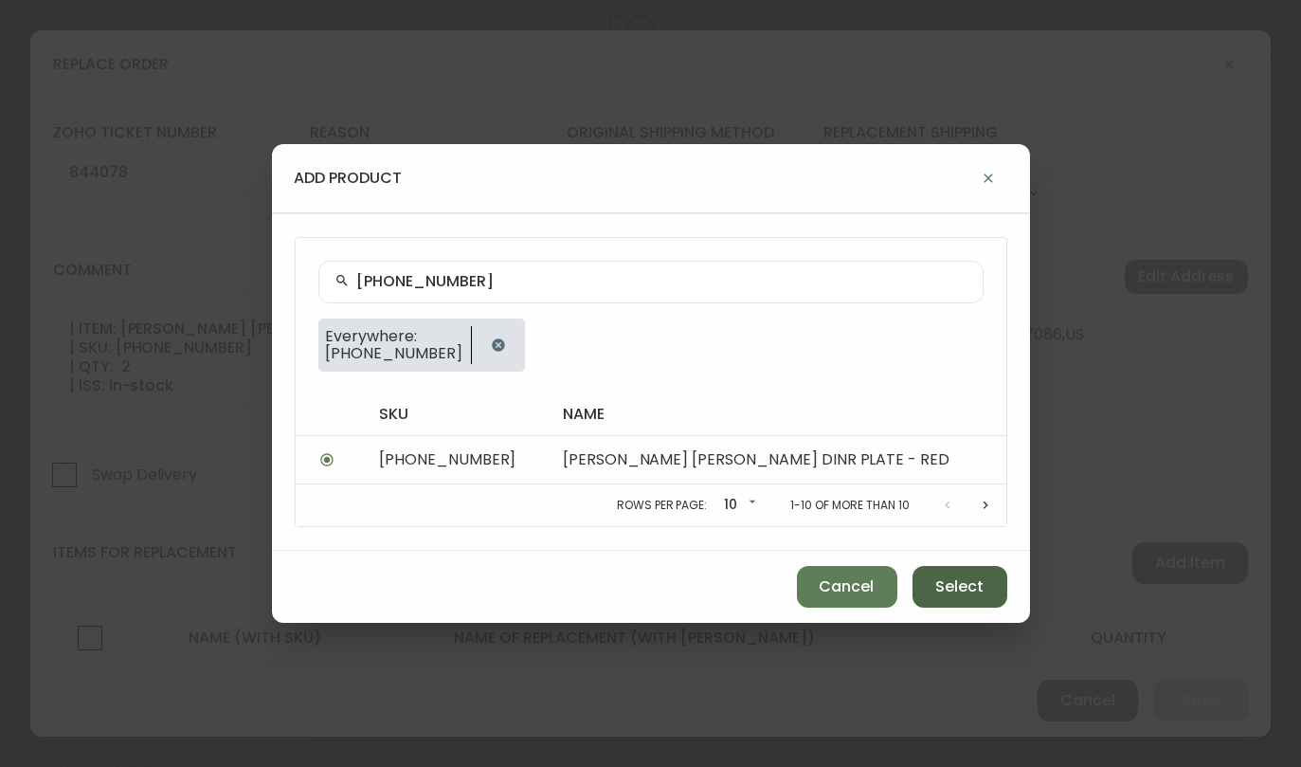
click at [950, 589] on span "Select" at bounding box center [959, 586] width 48 height 21
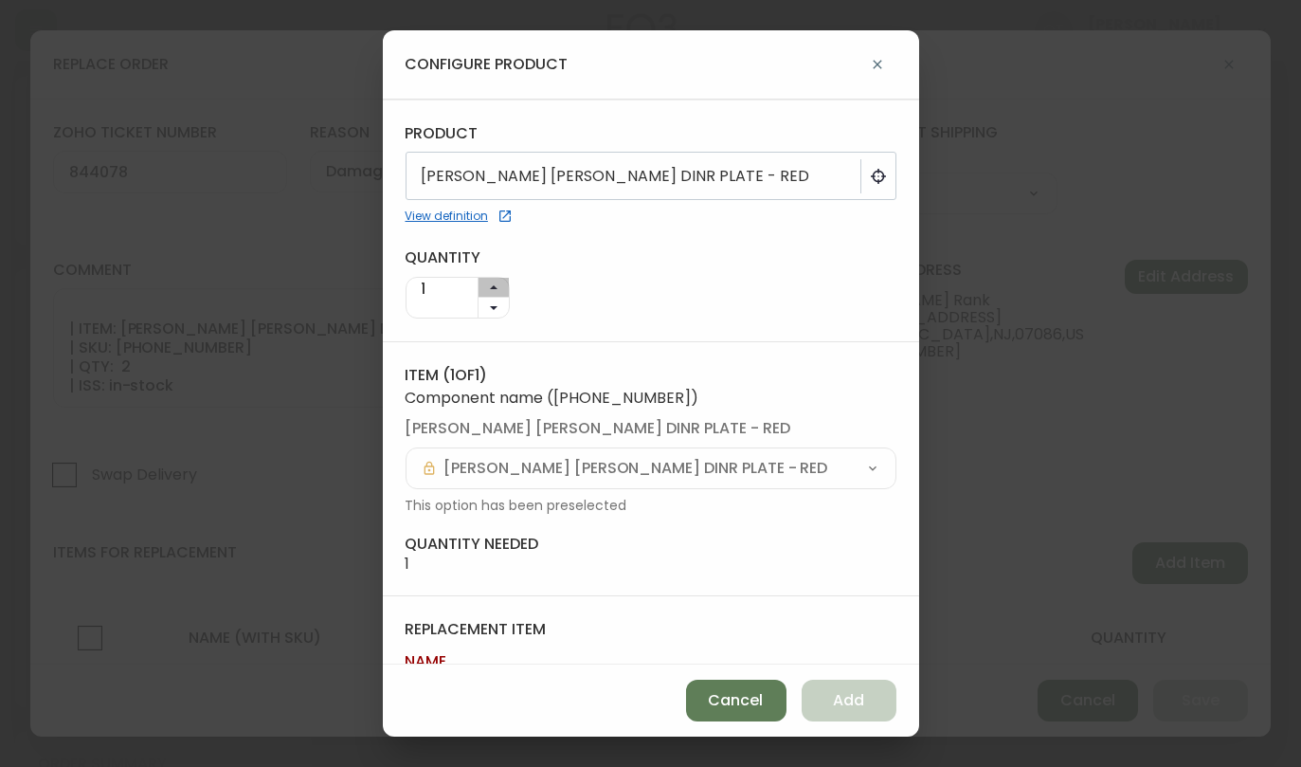
click at [490, 280] on button "button" at bounding box center [494, 288] width 30 height 21
type input "2"
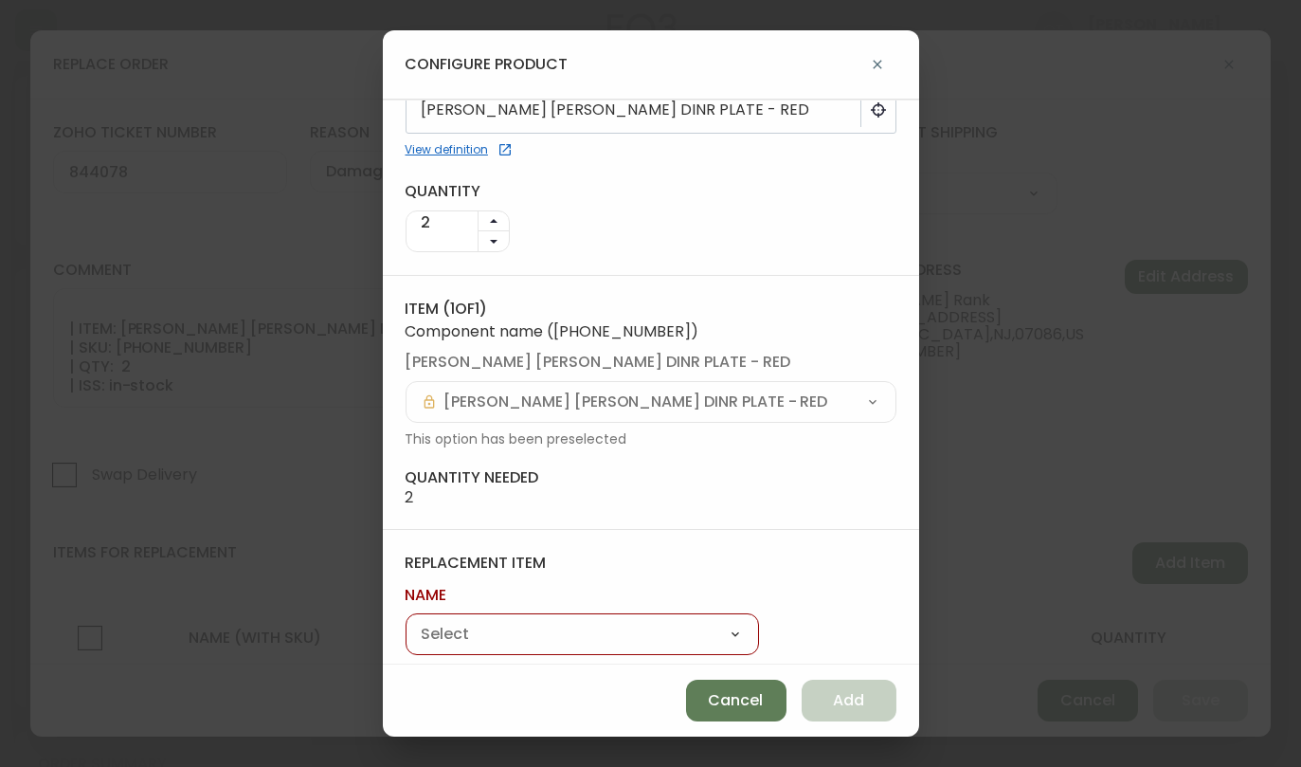
scroll to position [104, 0]
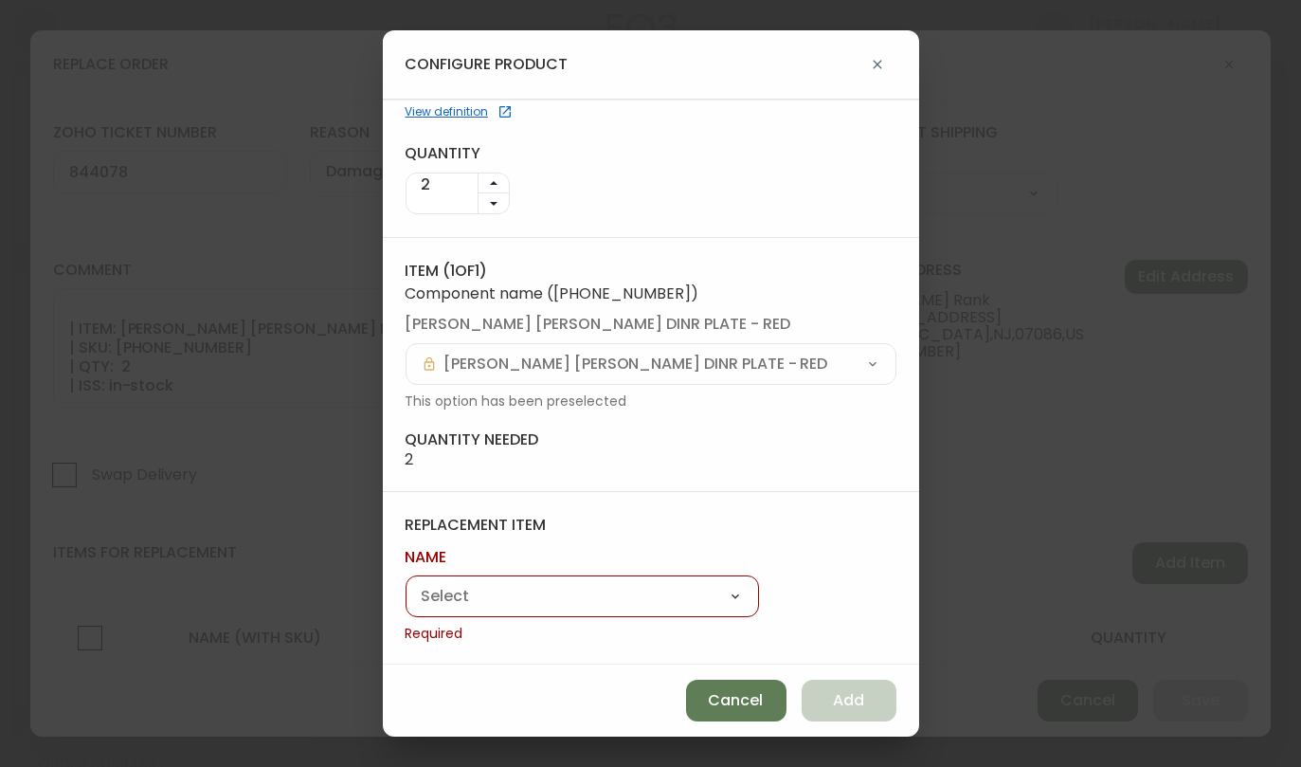
click at [643, 590] on select "Garrido Stoneware Bowl - Large Garrido Stoneware Dinner Plate Garrido Side Plate" at bounding box center [582, 597] width 353 height 28
select select "cmerulfrt0r2w0138v0rwj7ig"
click at [406, 606] on select "Garrido Stoneware Bowl - Large Garrido Stoneware Dinner Plate Garrido Side Plate" at bounding box center [582, 597] width 353 height 28
type input "Garrido Stoneware Dinner Plate"
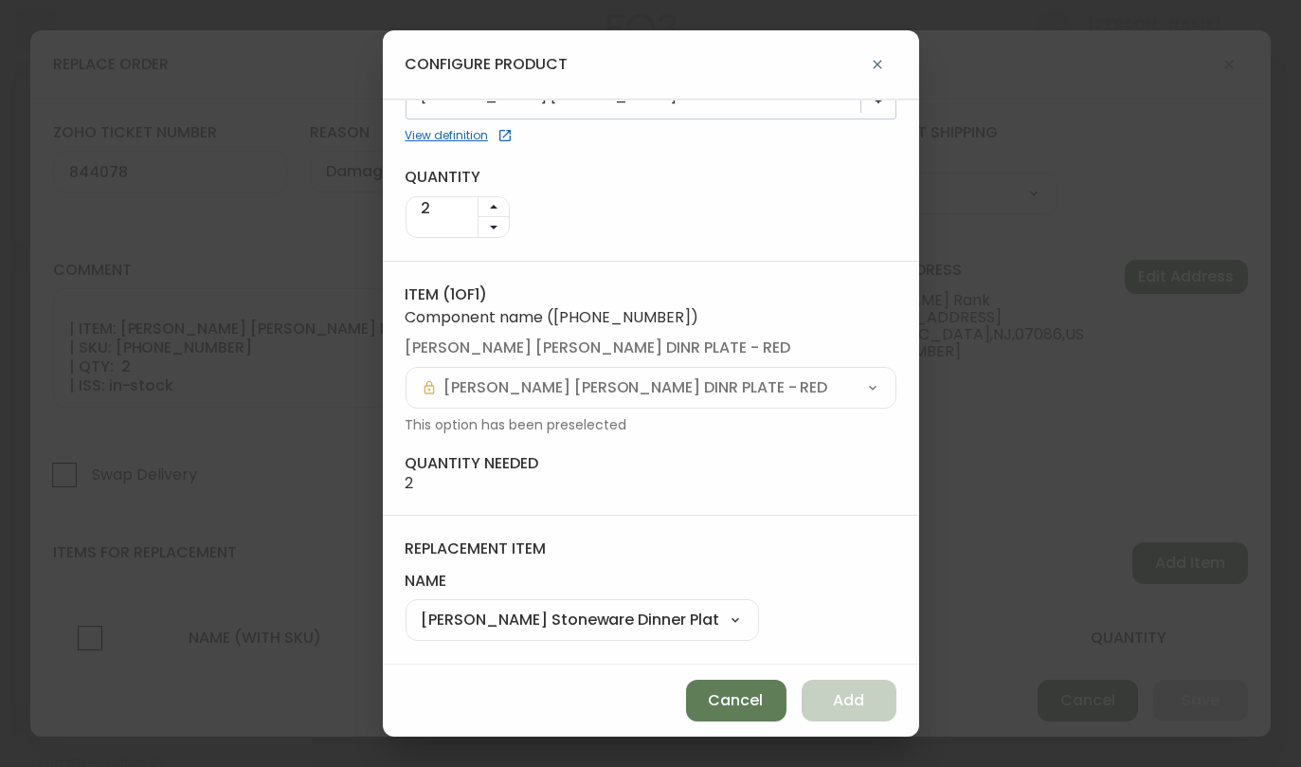
scroll to position [78, 0]
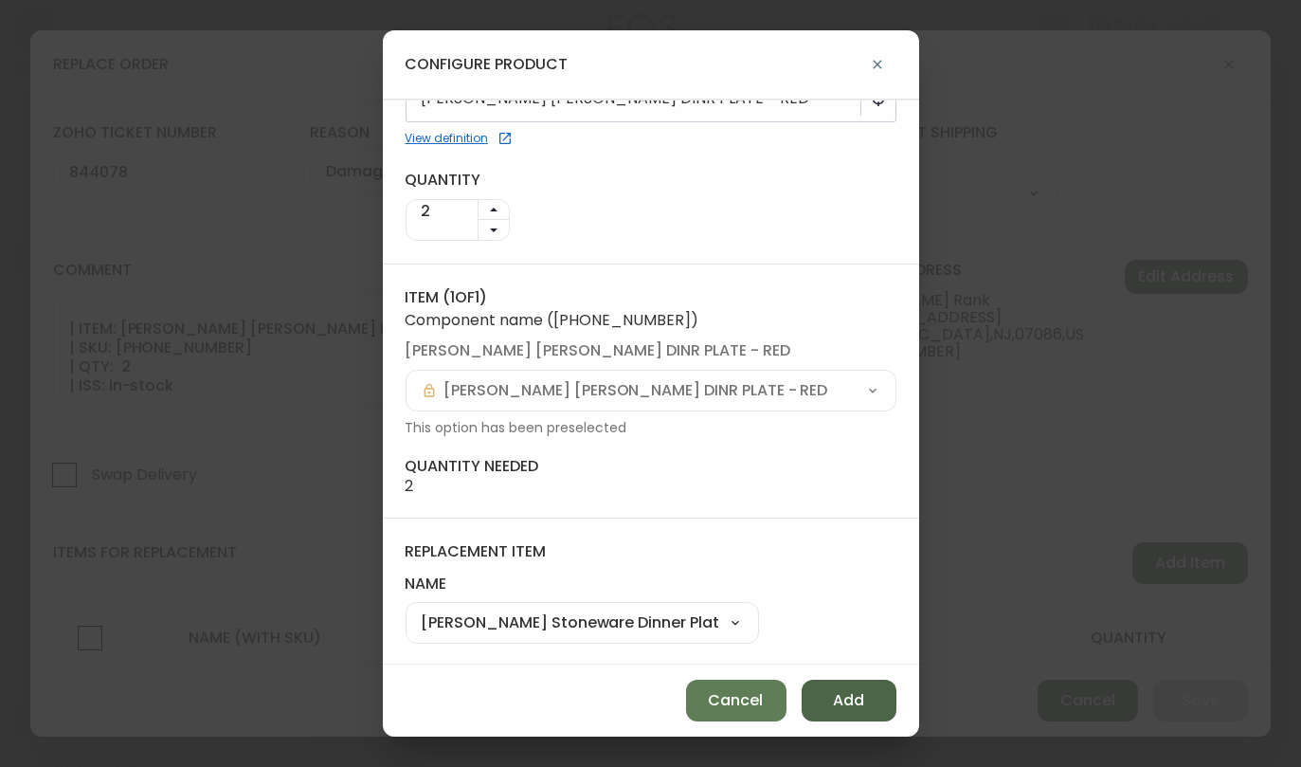
click at [844, 696] on span "Add" at bounding box center [848, 700] width 31 height 21
type input "1"
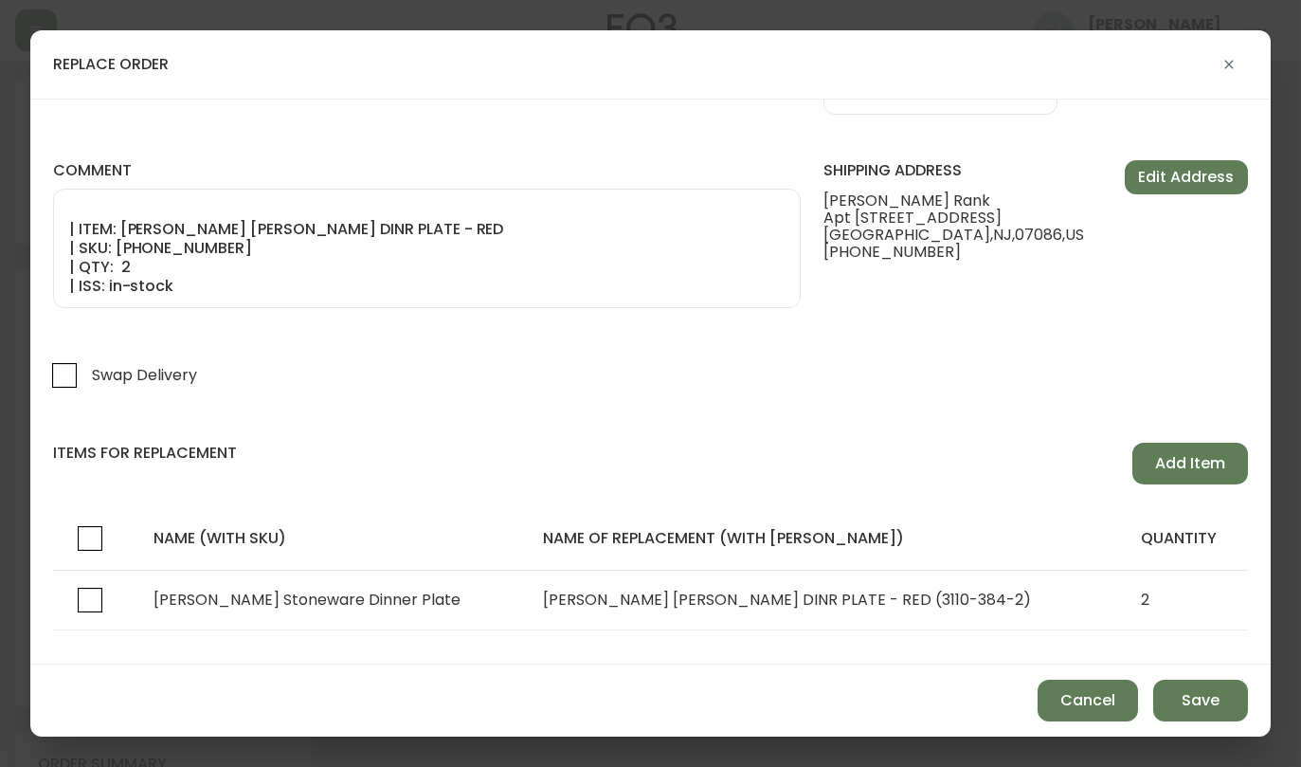
scroll to position [132, 0]
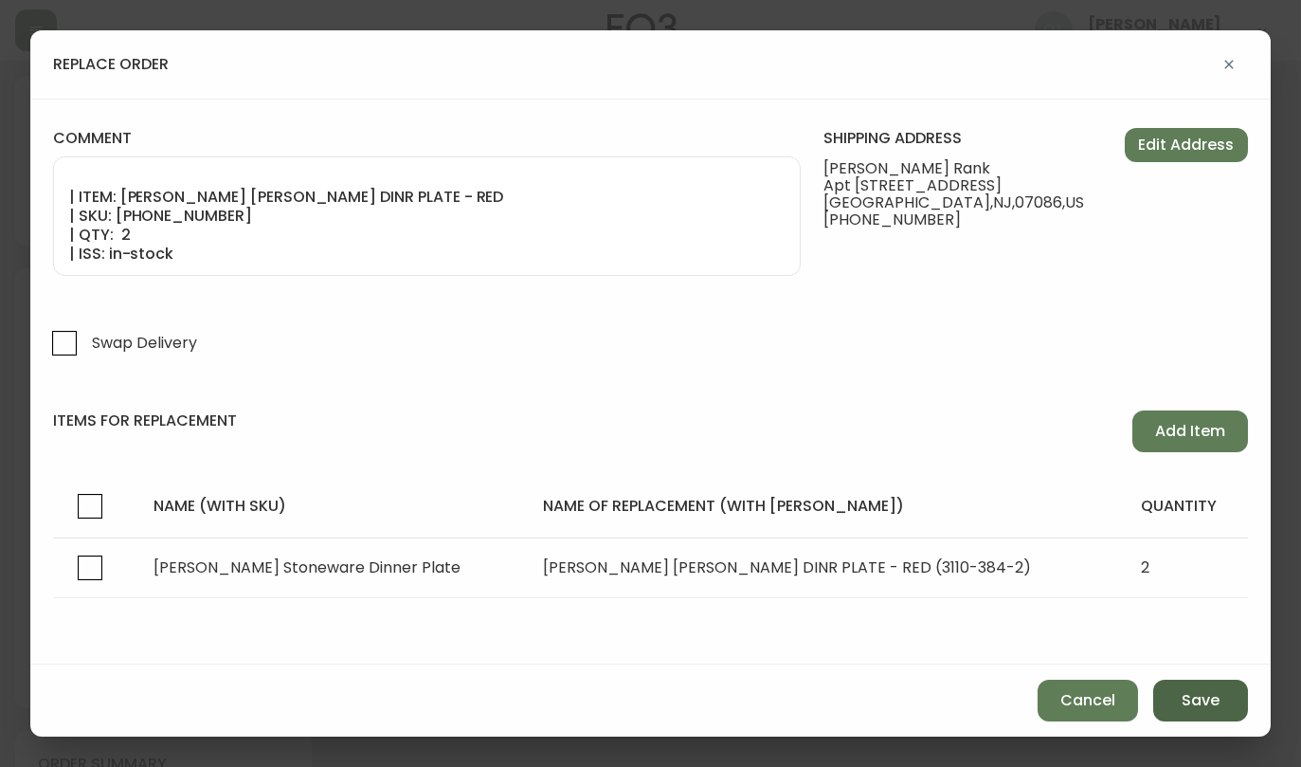
click at [1211, 697] on span "Save" at bounding box center [1201, 700] width 38 height 21
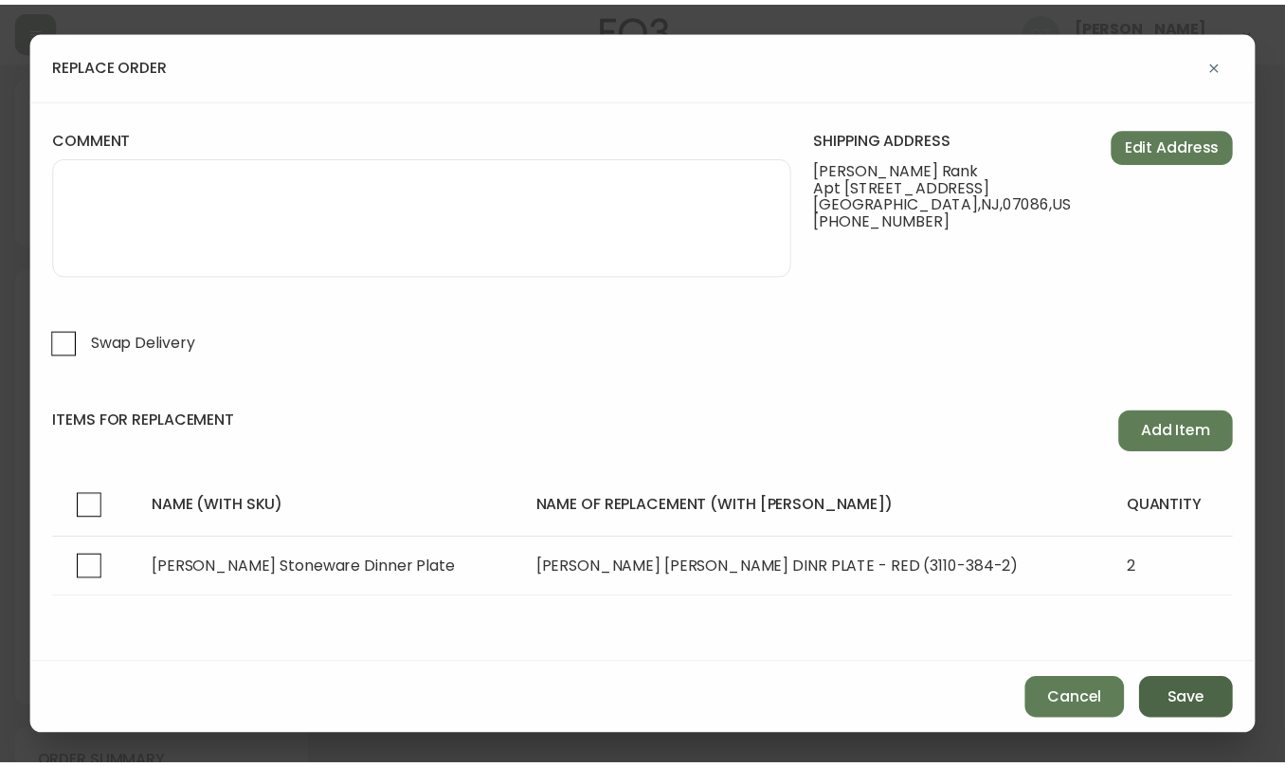
scroll to position [72, 0]
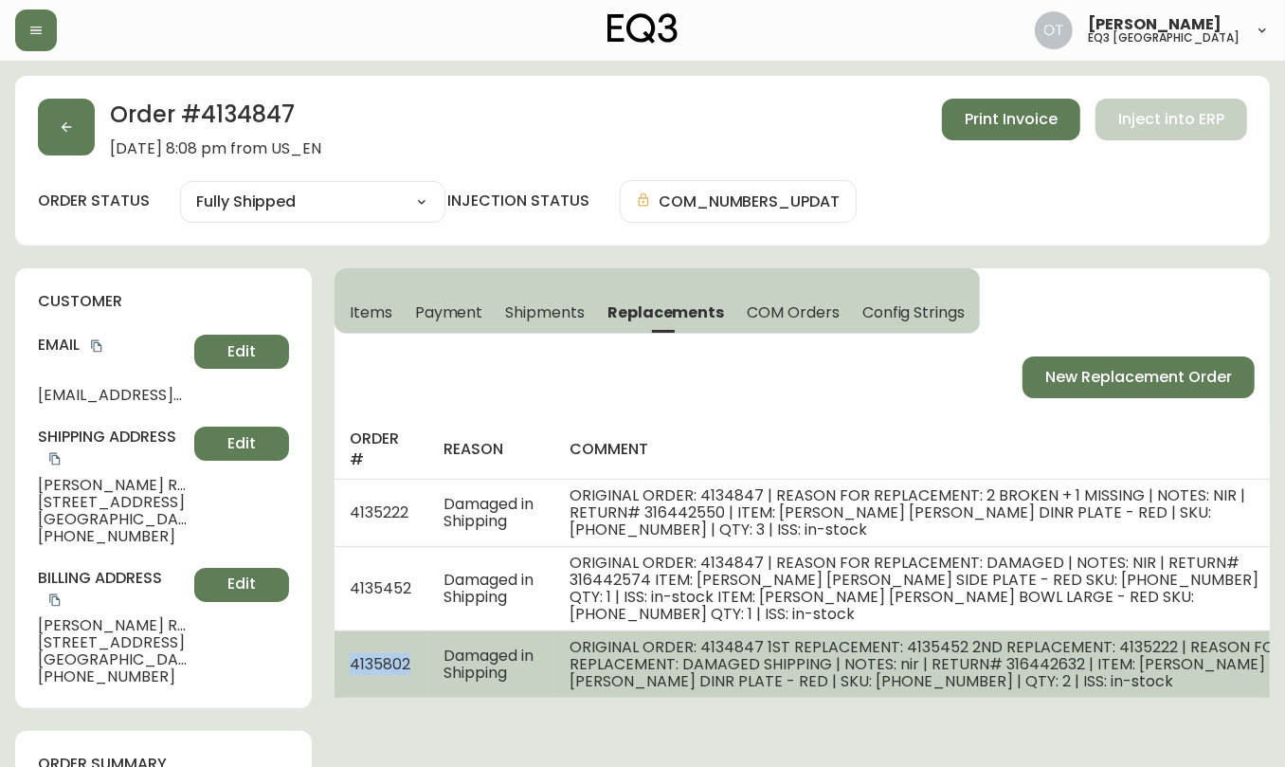
drag, startPoint x: 412, startPoint y: 642, endPoint x: 340, endPoint y: 643, distance: 72.0
click at [340, 643] on td "4135802" at bounding box center [382, 663] width 94 height 67
copy span "4135802"
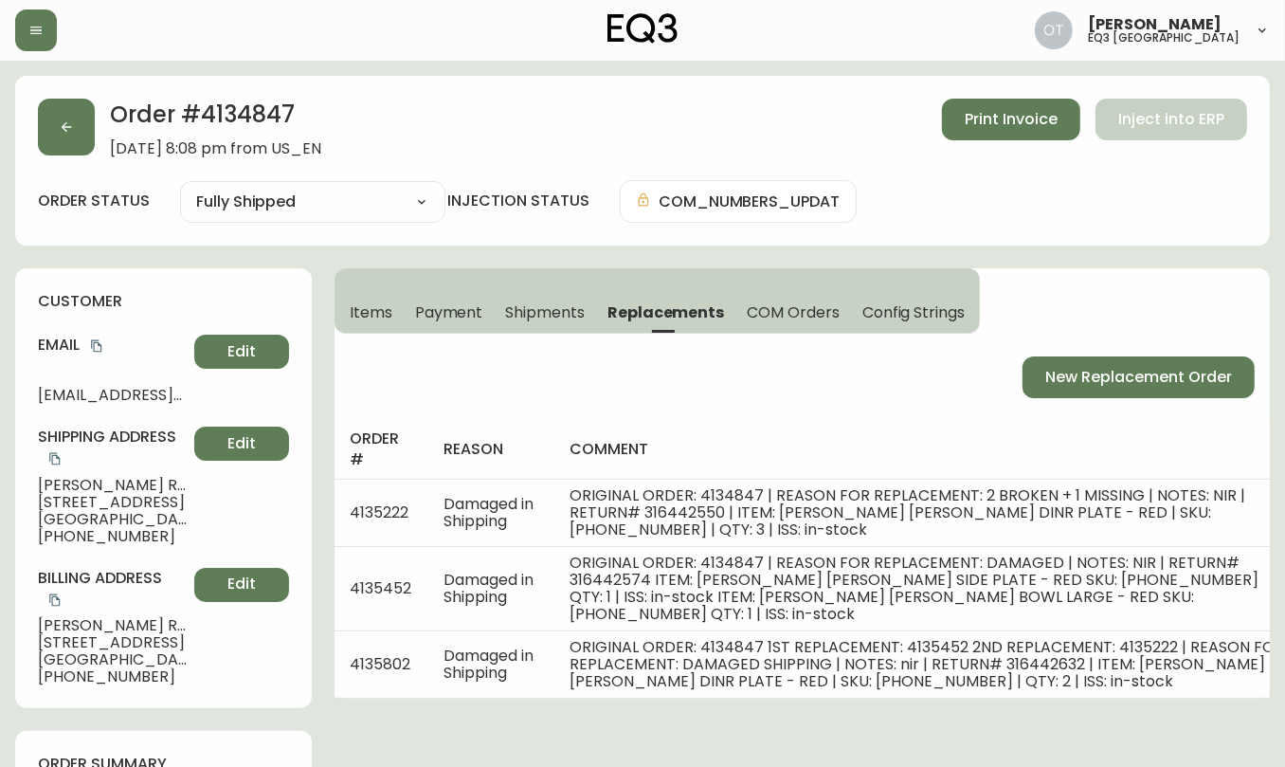
click at [820, 366] on div "New Replacement Order" at bounding box center [802, 377] width 935 height 42
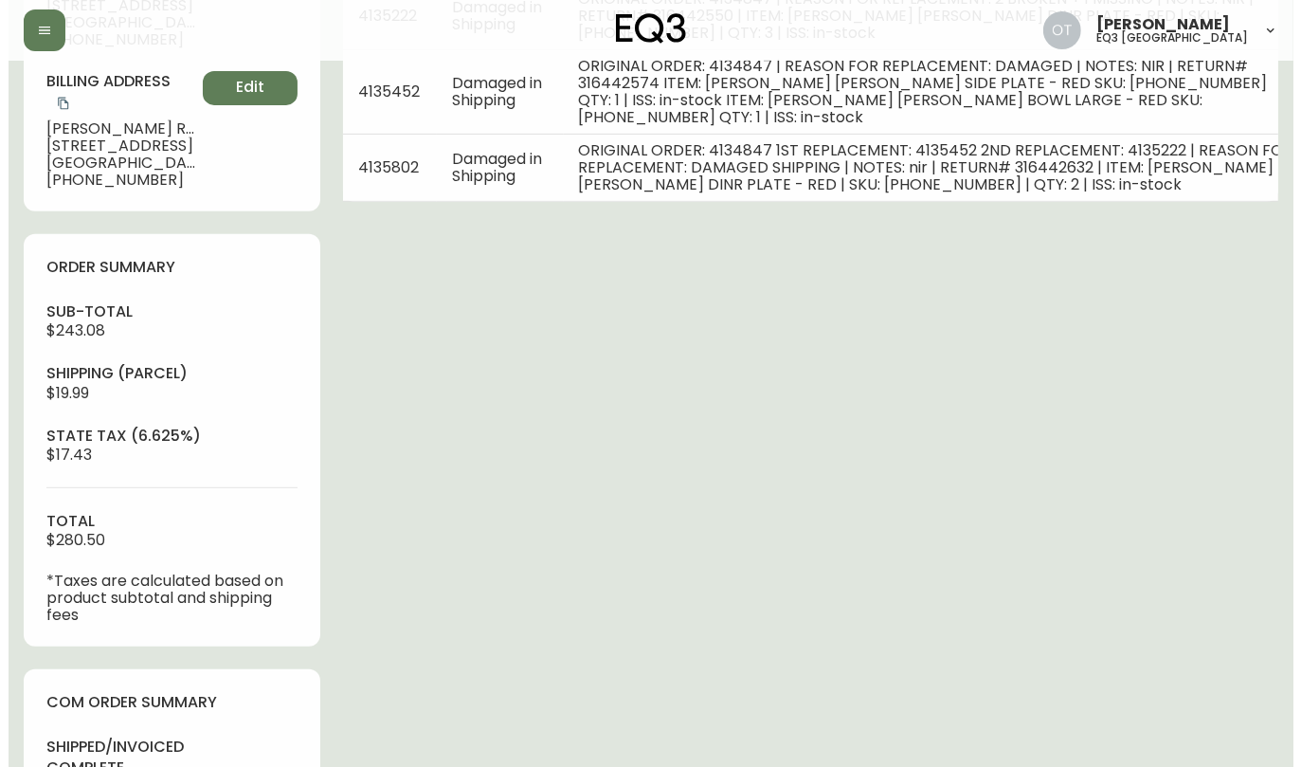
scroll to position [894, 0]
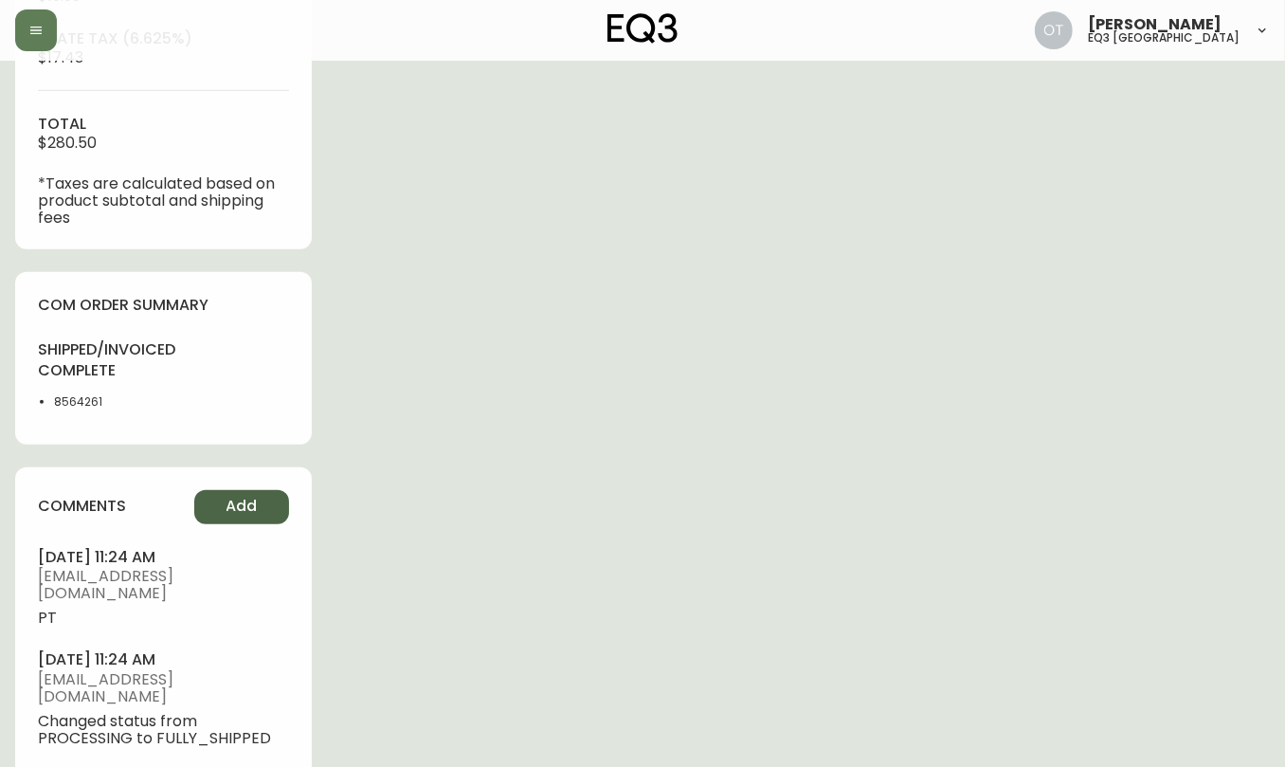
click at [273, 490] on button "Add" at bounding box center [241, 507] width 95 height 34
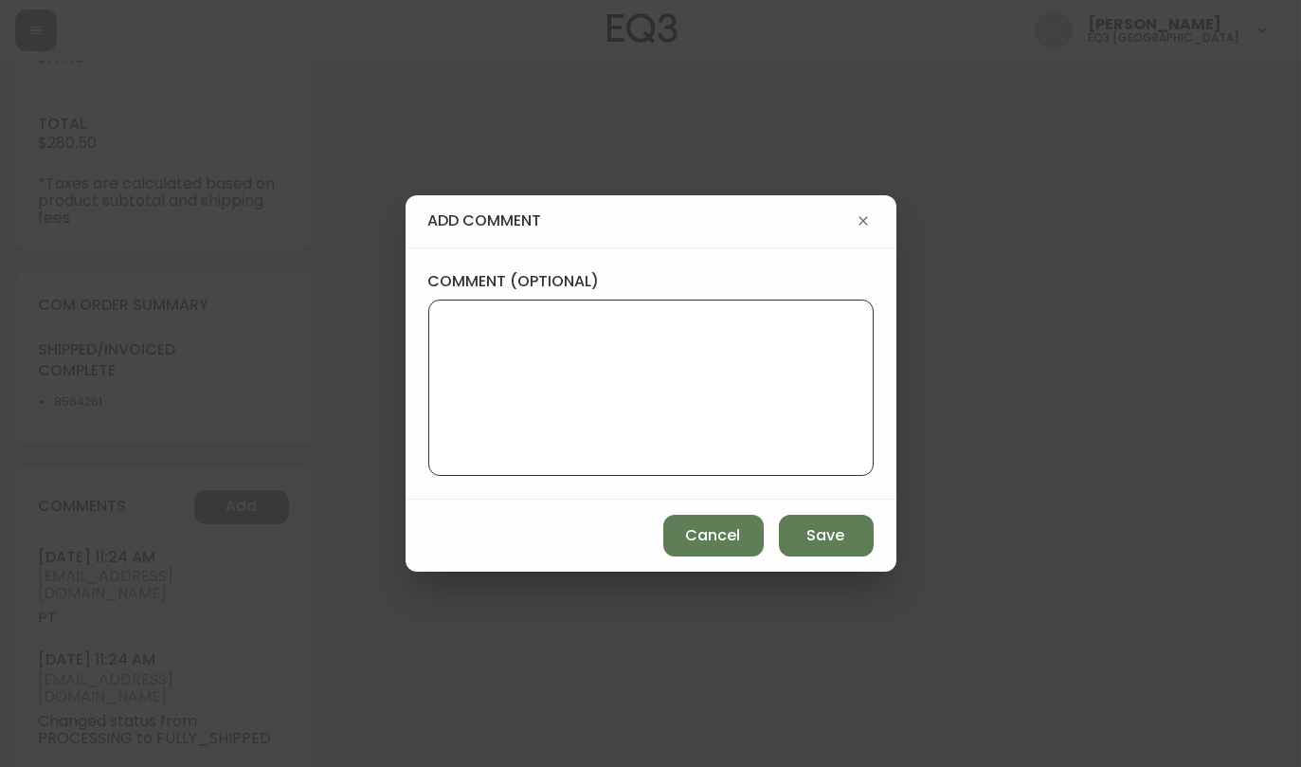
paste textarea "TICKET #844078 REPLACEMENT PO: 4135802 *COM will be available in AS400 and in t…"
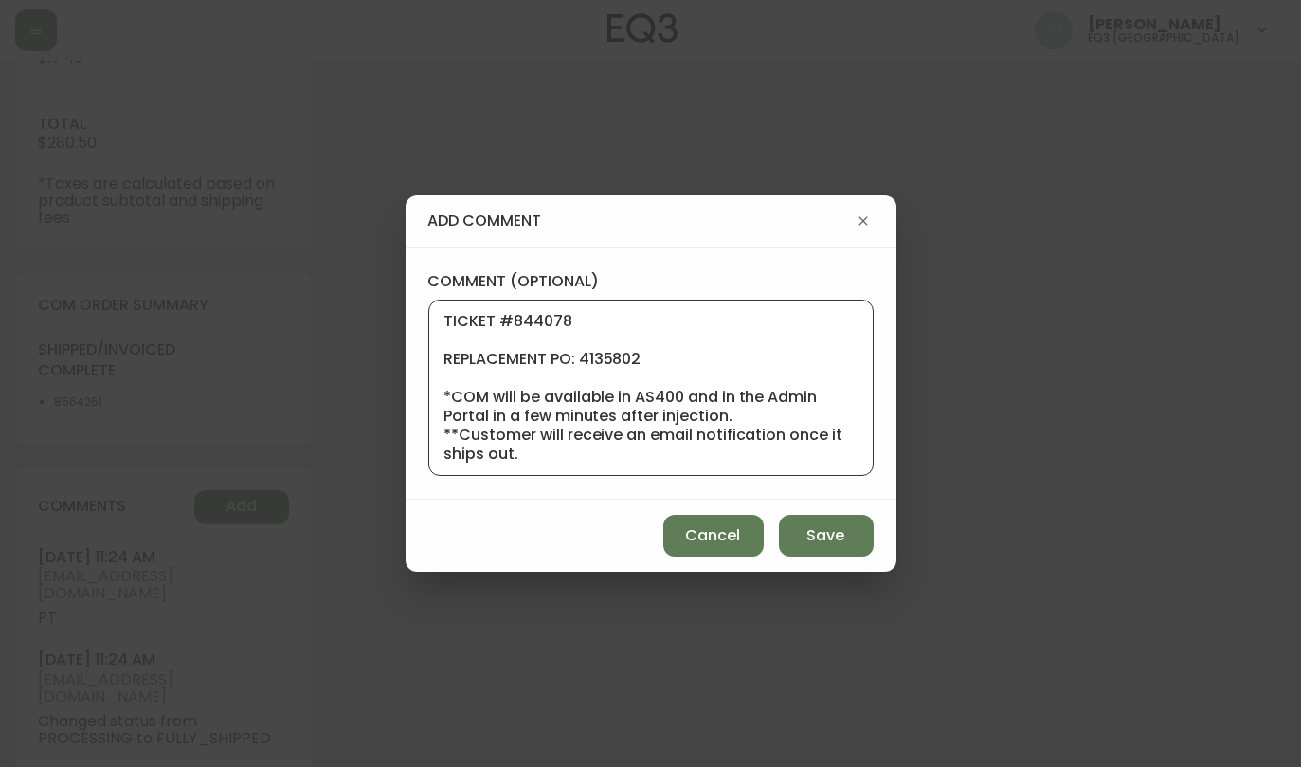
click at [571, 398] on textarea "TICKET #844078 REPLACEMENT PO: 4135802 *COM will be available in AS400 and in t…" at bounding box center [650, 388] width 413 height 152
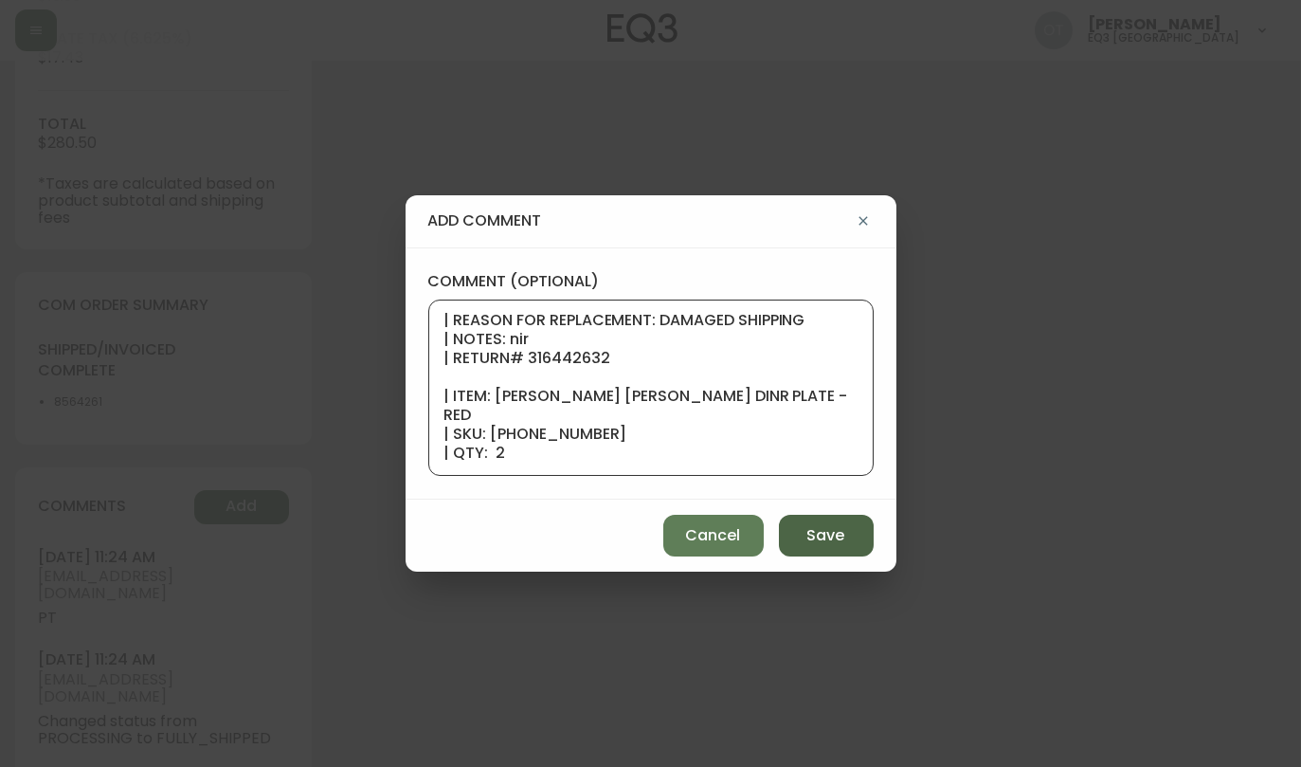
type textarea "TICKET #844078 REPLACEMENT PO: 4135802 *COM will be available in AS400 and in t…"
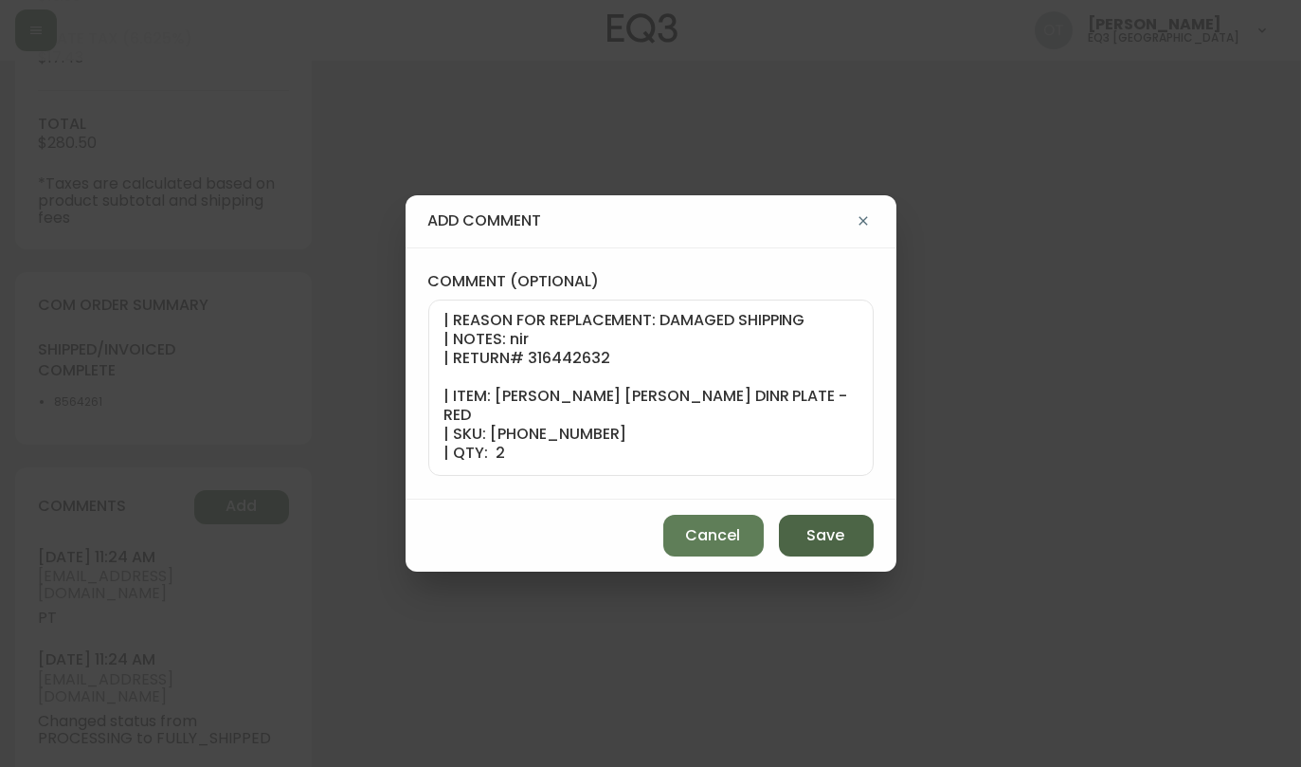
click at [827, 533] on span "Save" at bounding box center [826, 535] width 38 height 21
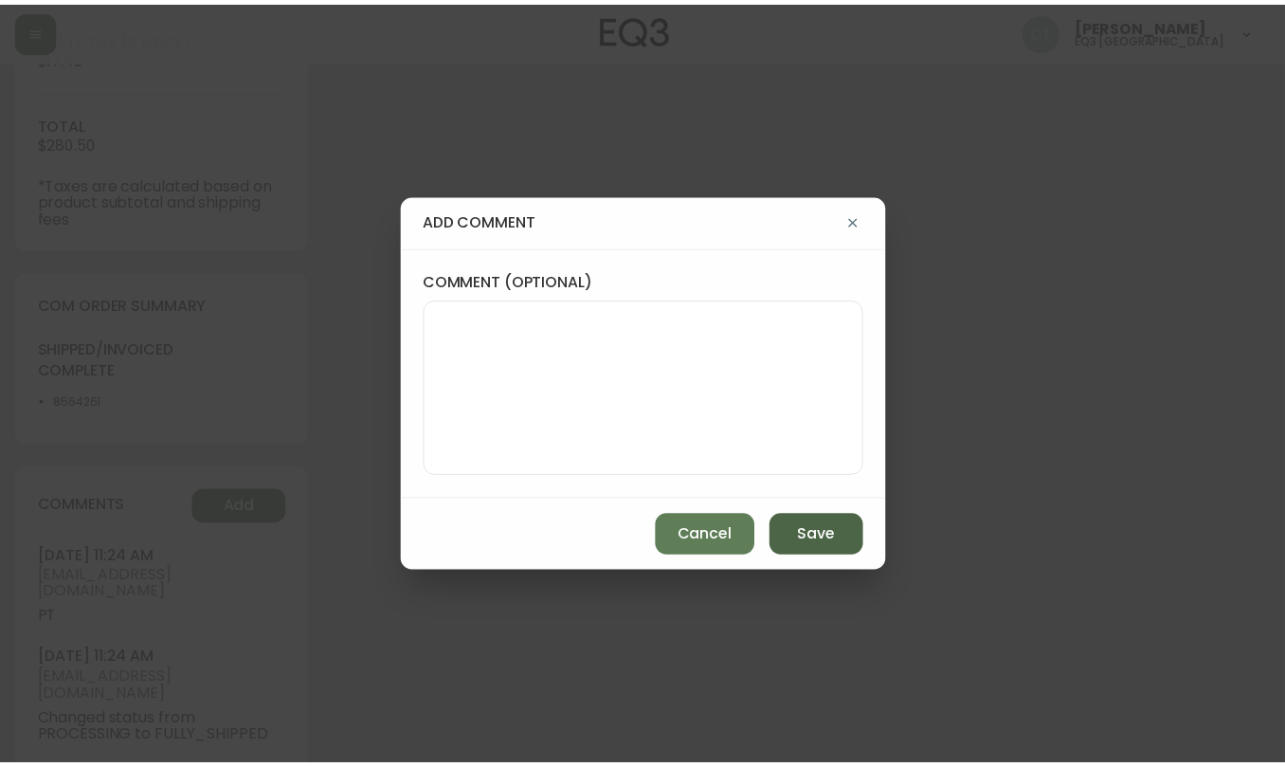
scroll to position [0, 0]
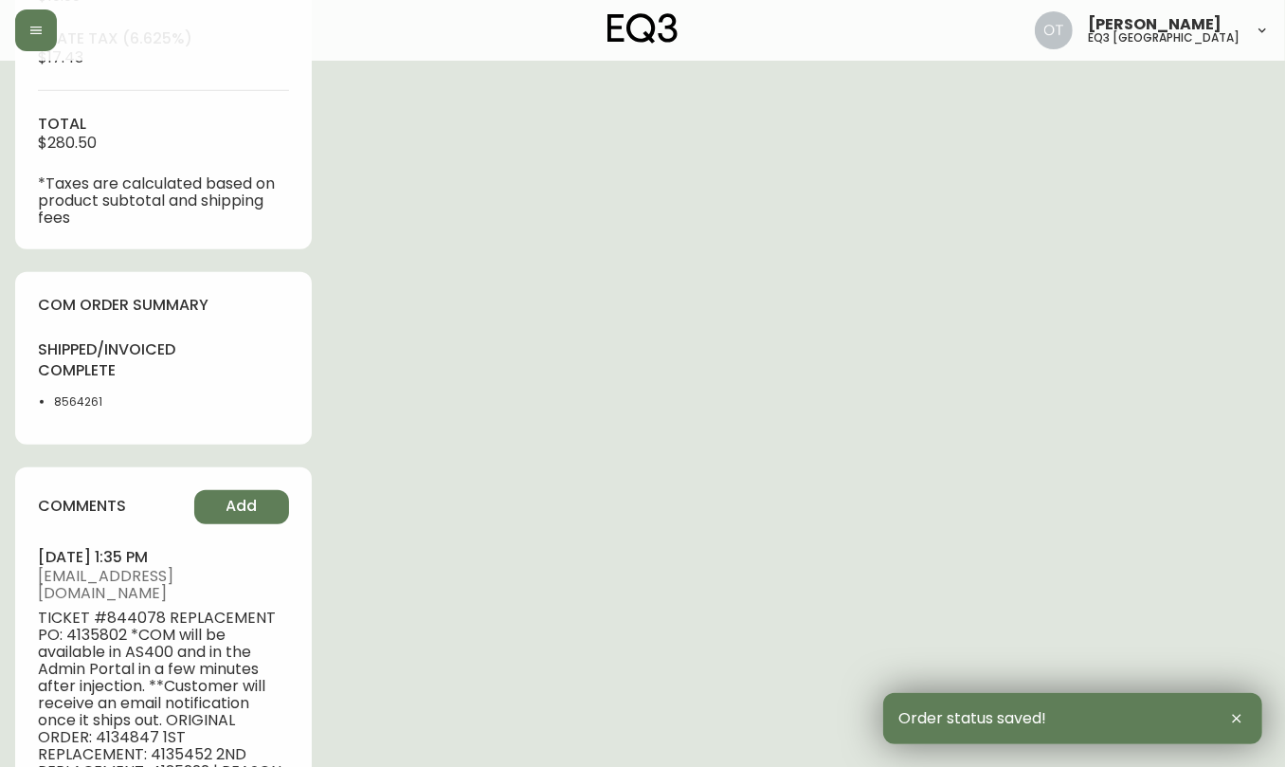
click at [106, 28] on div at bounding box center [224, 30] width 418 height 42
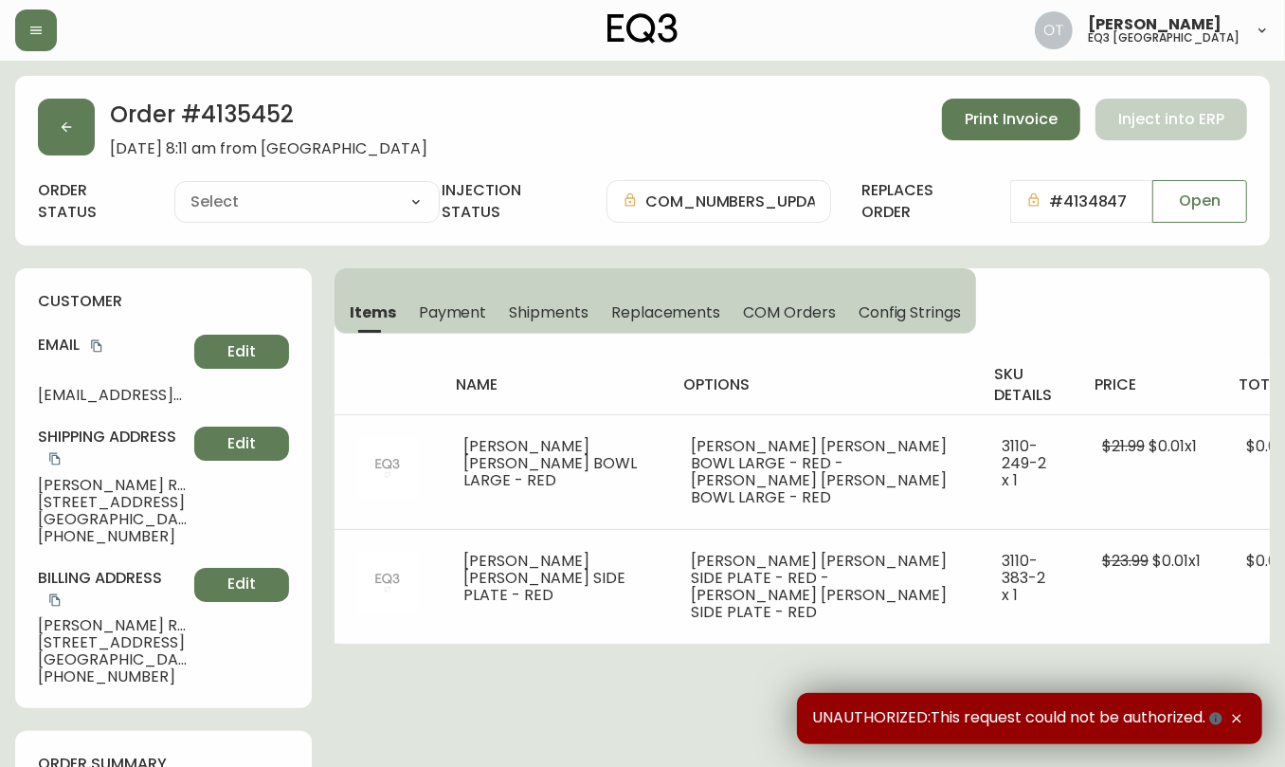
type input "Fully Shipped"
select select "FULLY_SHIPPED"
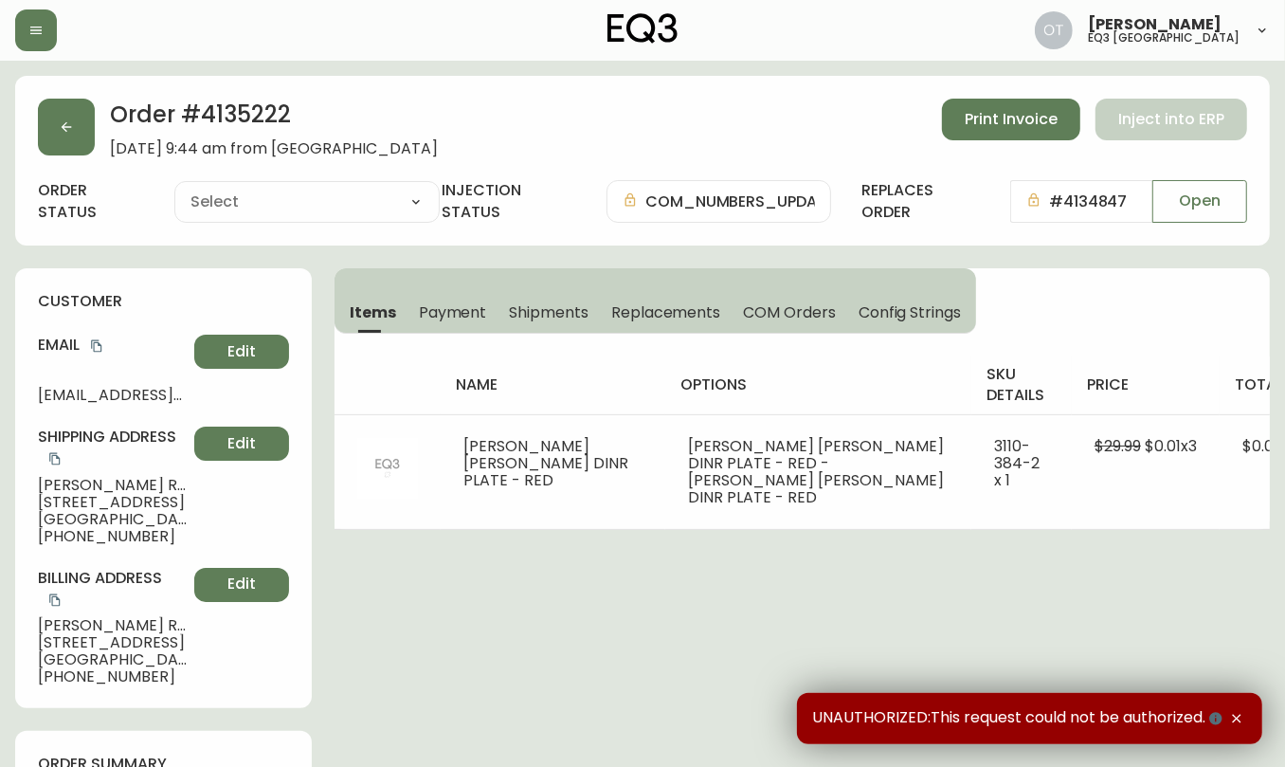
type input "Fully Shipped"
select select "FULLY_SHIPPED"
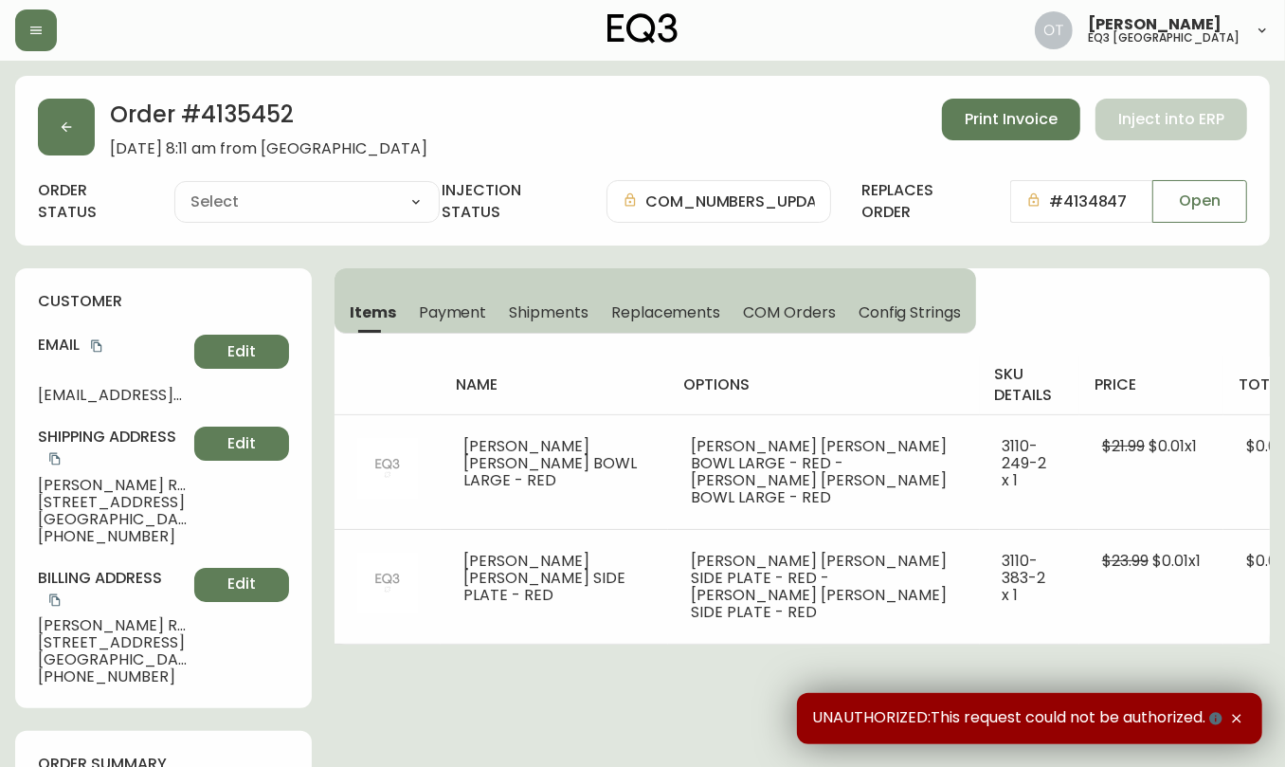
type input "Fully Shipped"
select select "FULLY_SHIPPED"
